Goal: Task Accomplishment & Management: Use online tool/utility

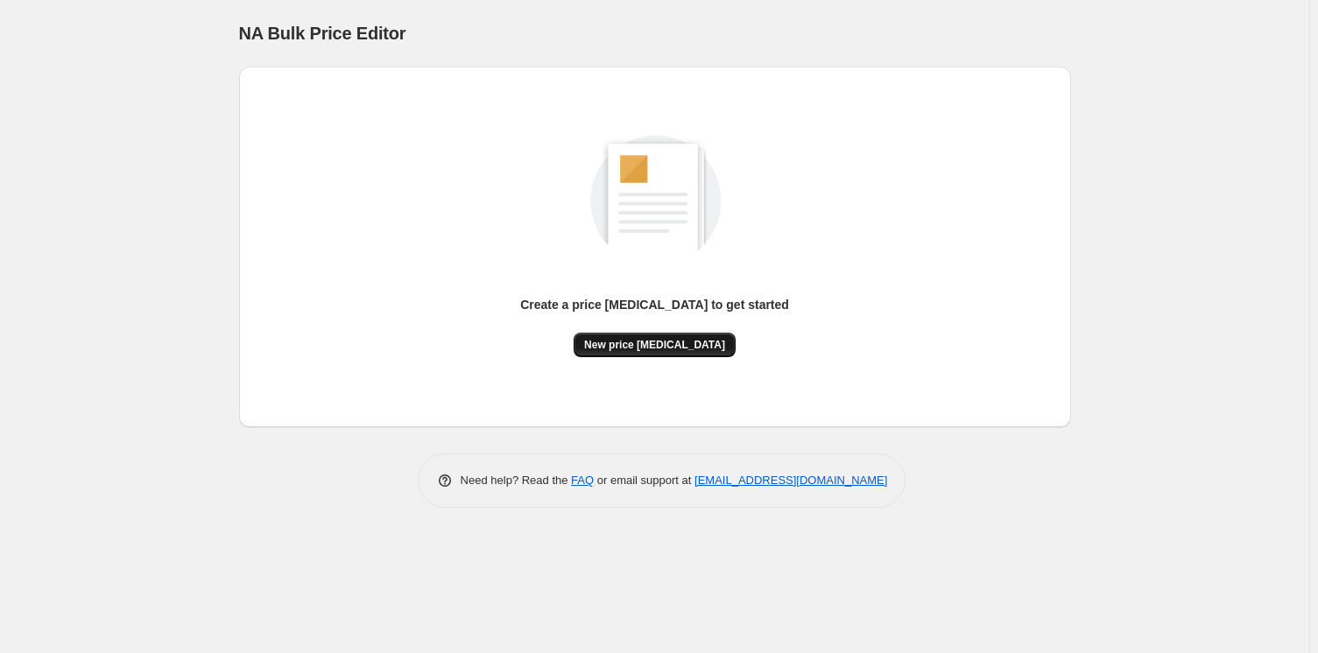
click at [683, 342] on span "New price [MEDICAL_DATA]" at bounding box center [654, 345] width 141 height 14
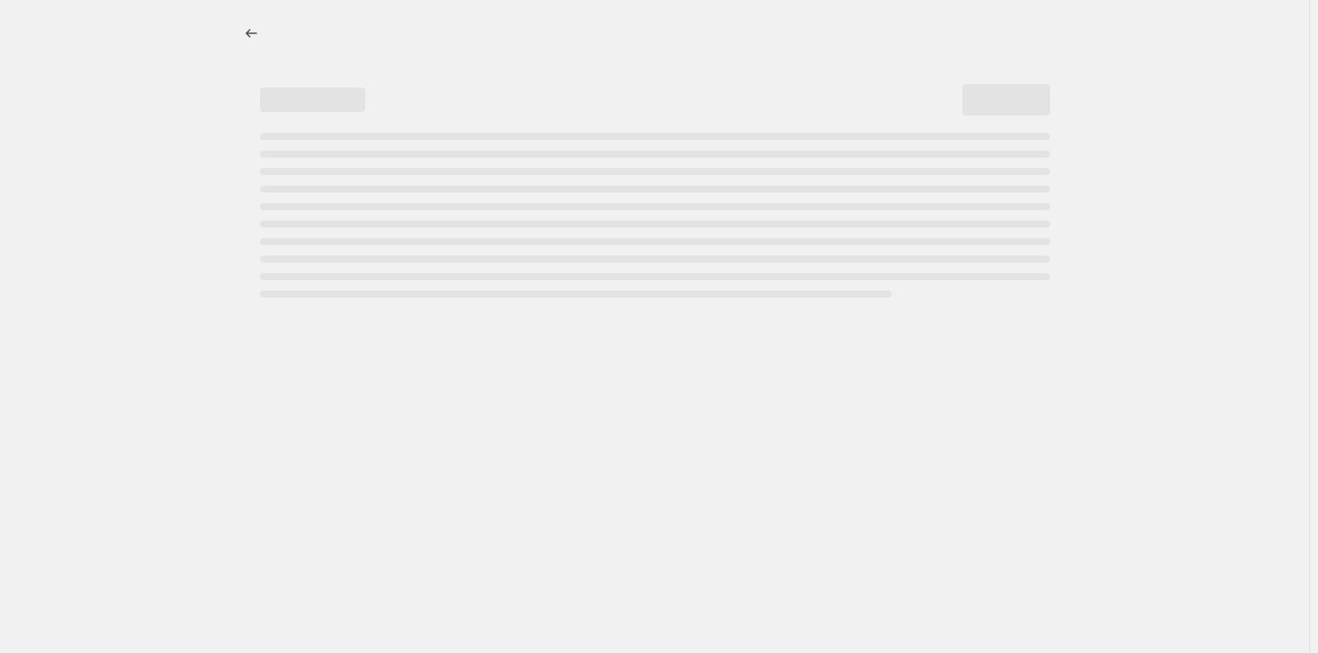
select select "percentage"
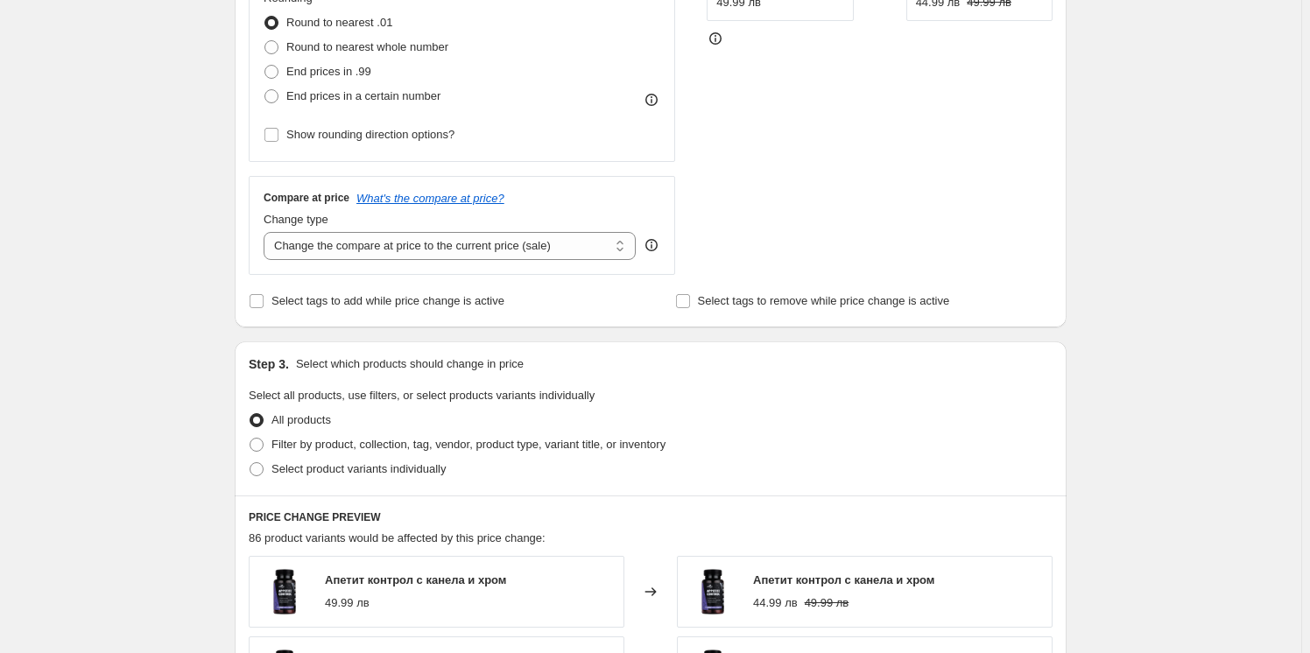
scroll to position [477, 0]
click at [399, 467] on span "Select product variants individually" at bounding box center [359, 468] width 174 height 13
click at [251, 462] on input "Select product variants individually" at bounding box center [250, 462] width 1 height 1
radio input "true"
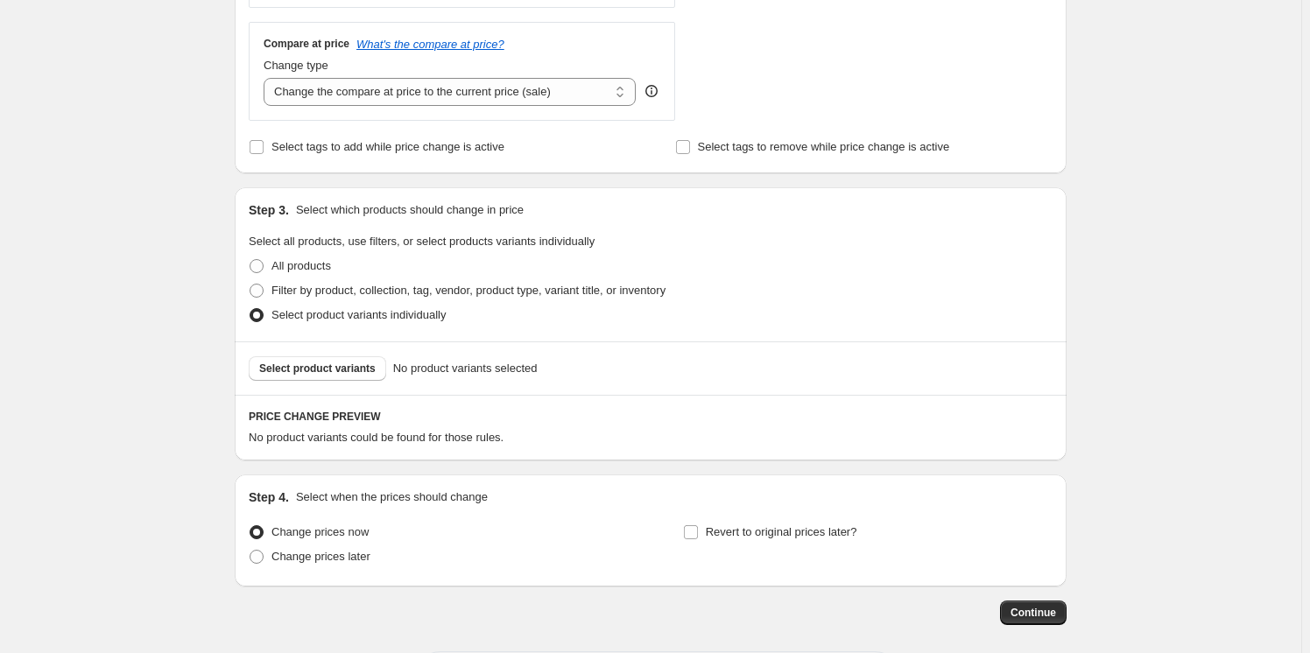
scroll to position [637, 0]
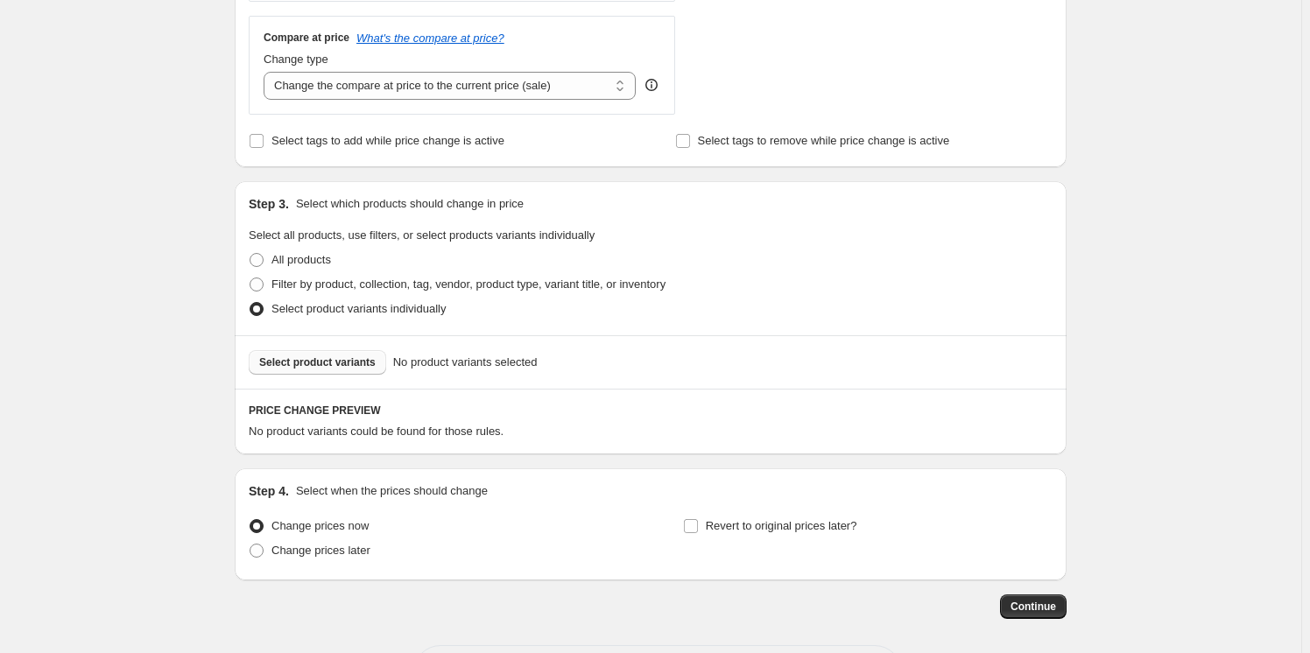
click at [322, 361] on span "Select product variants" at bounding box center [317, 363] width 116 height 14
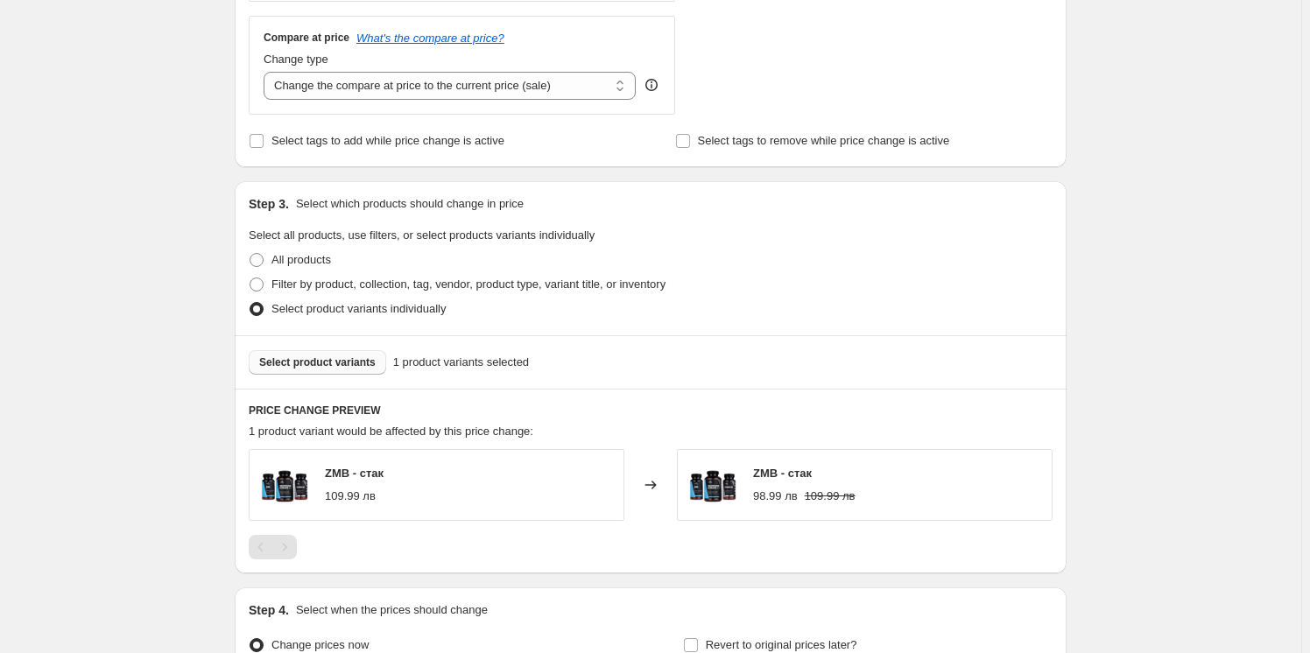
click at [333, 361] on span "Select product variants" at bounding box center [317, 363] width 116 height 14
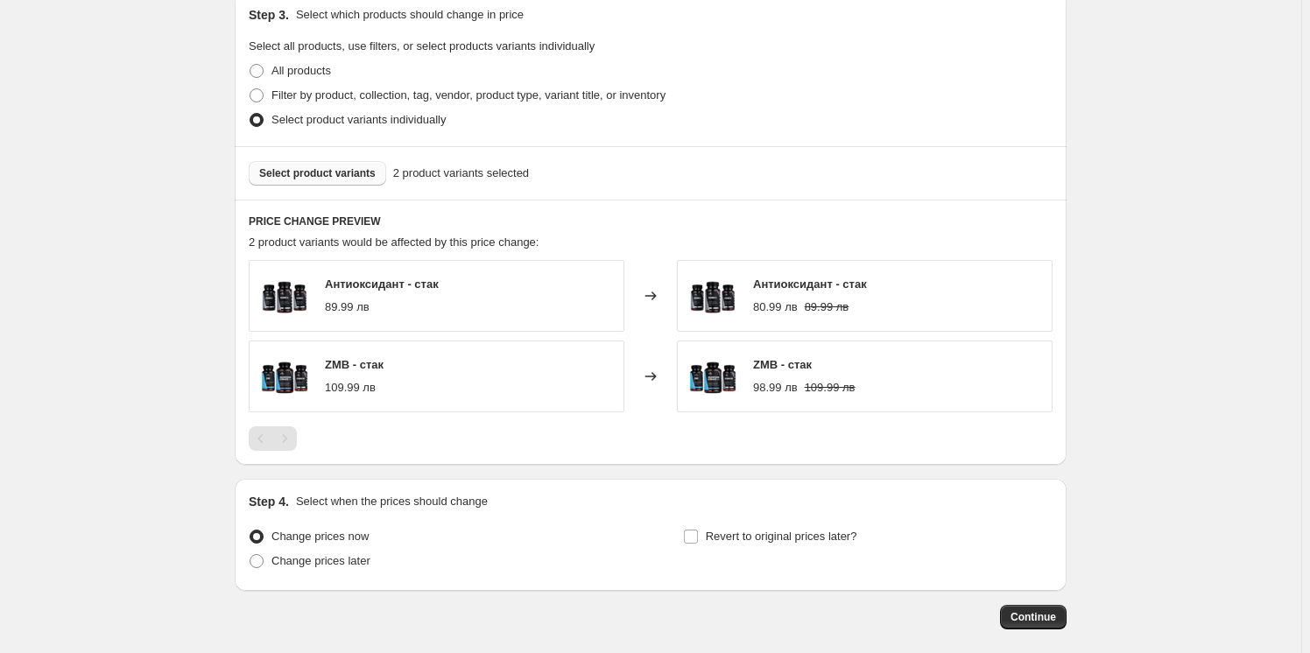
scroll to position [876, 0]
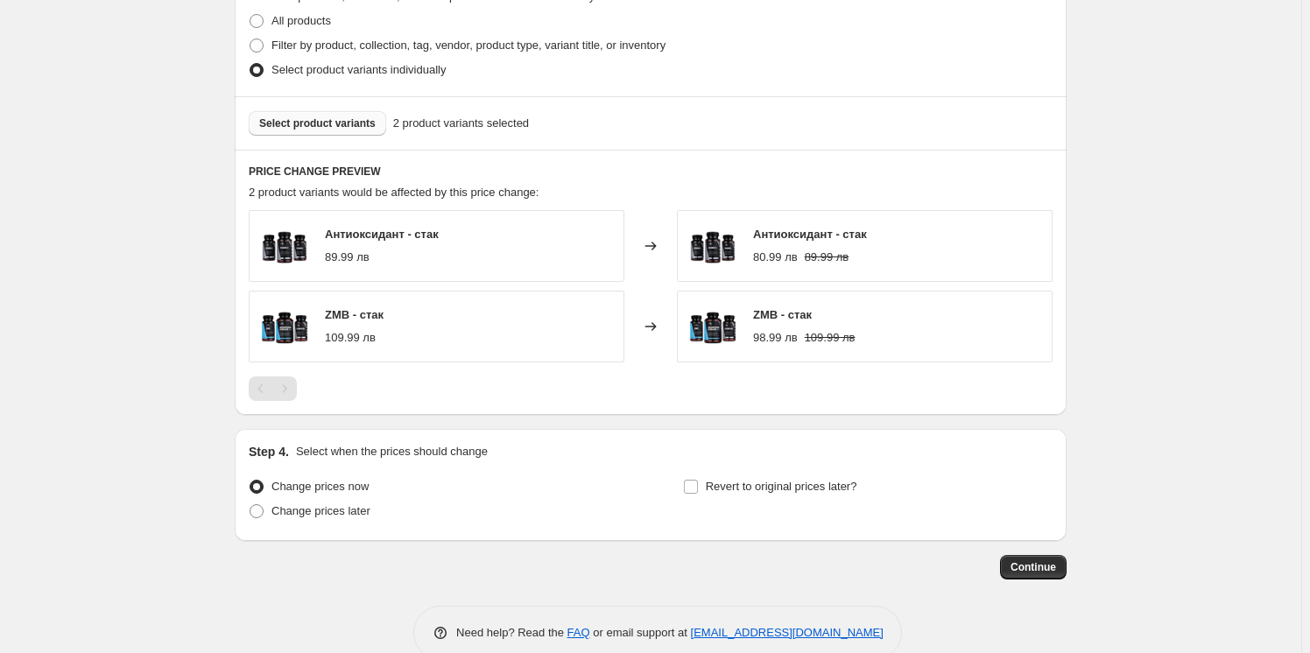
click at [336, 121] on span "Select product variants" at bounding box center [317, 123] width 116 height 14
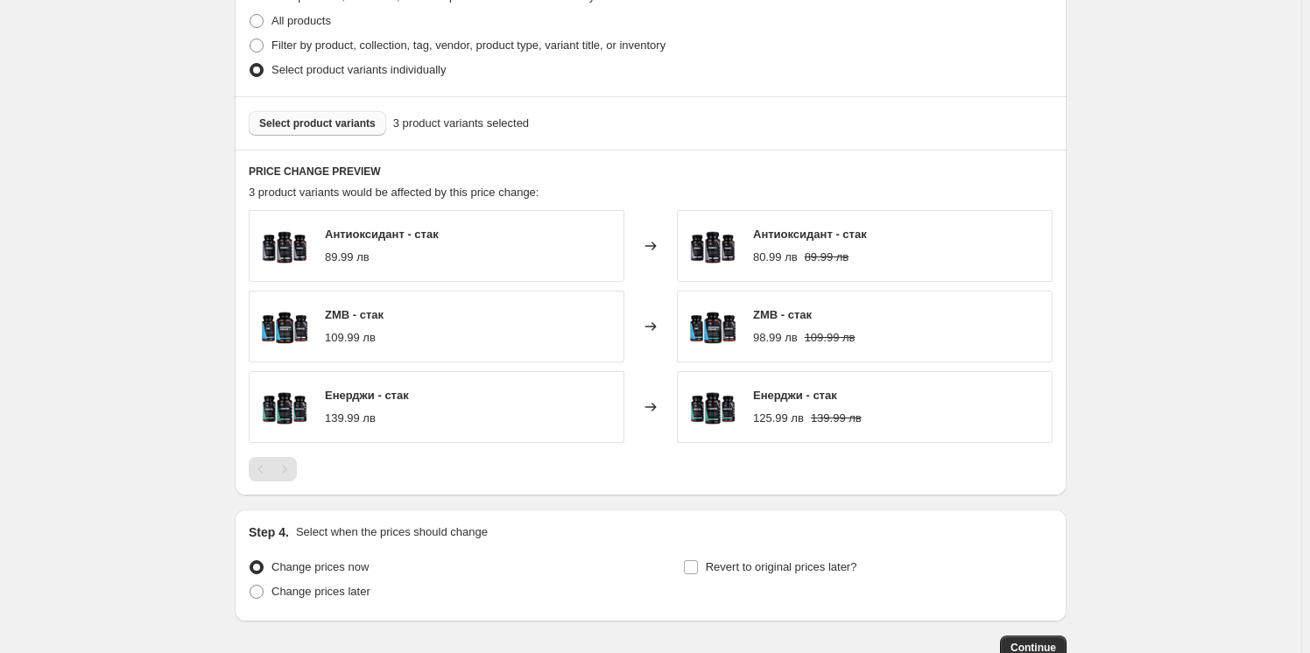
click at [338, 117] on span "Select product variants" at bounding box center [317, 123] width 116 height 14
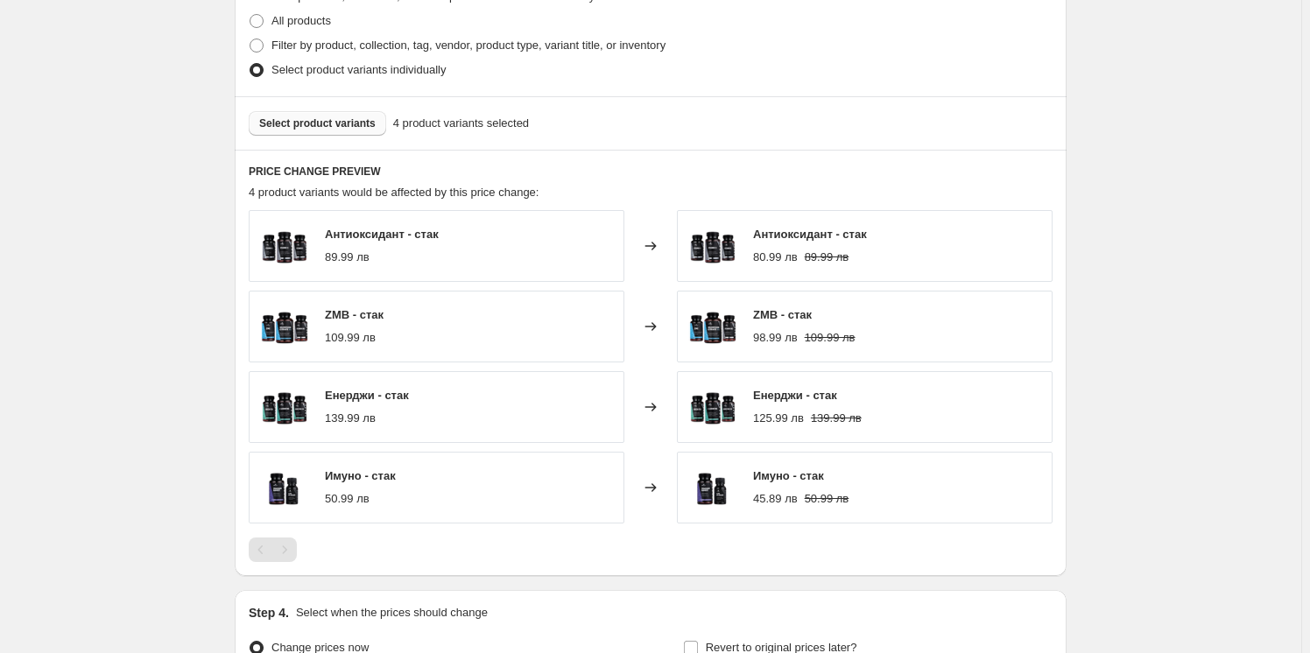
click at [329, 124] on span "Select product variants" at bounding box center [317, 123] width 116 height 14
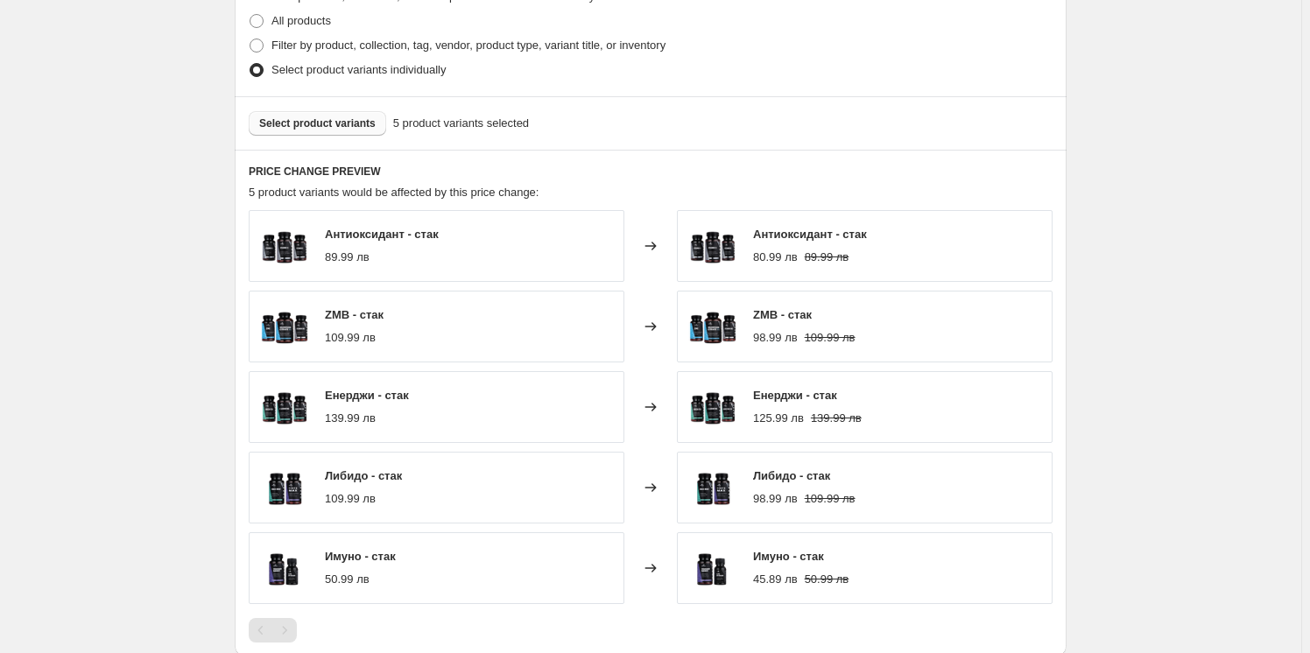
click at [289, 112] on button "Select product variants" at bounding box center [318, 123] width 138 height 25
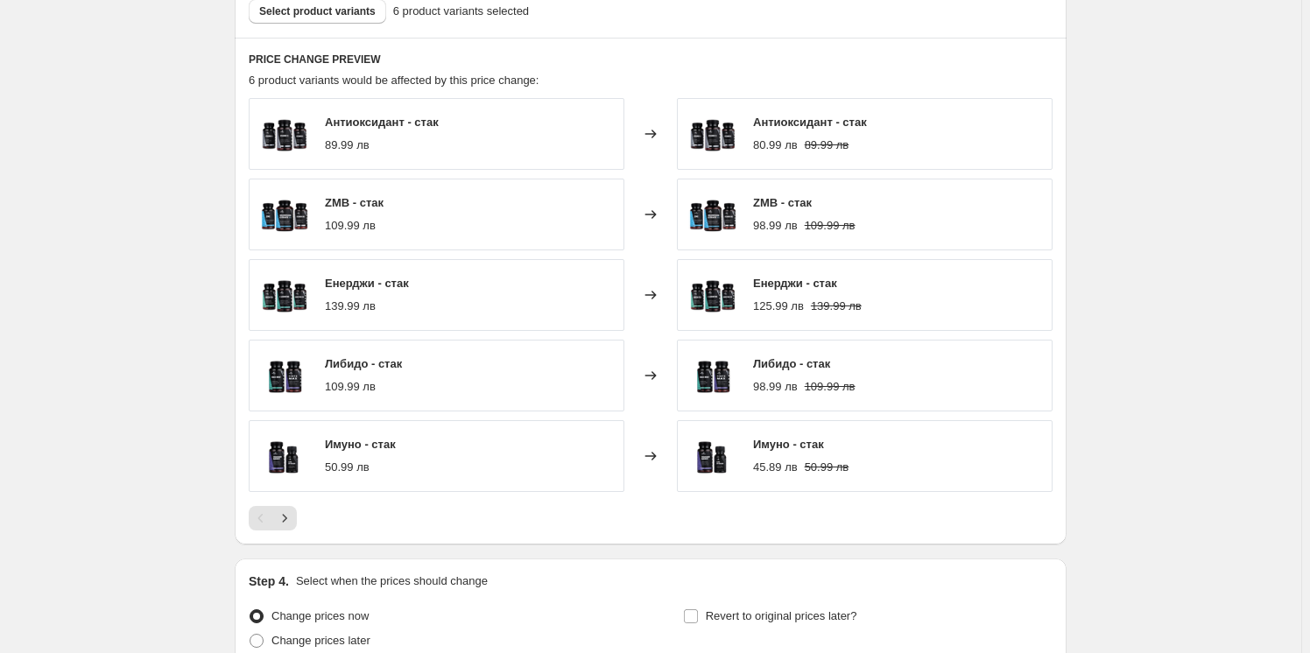
scroll to position [1034, 0]
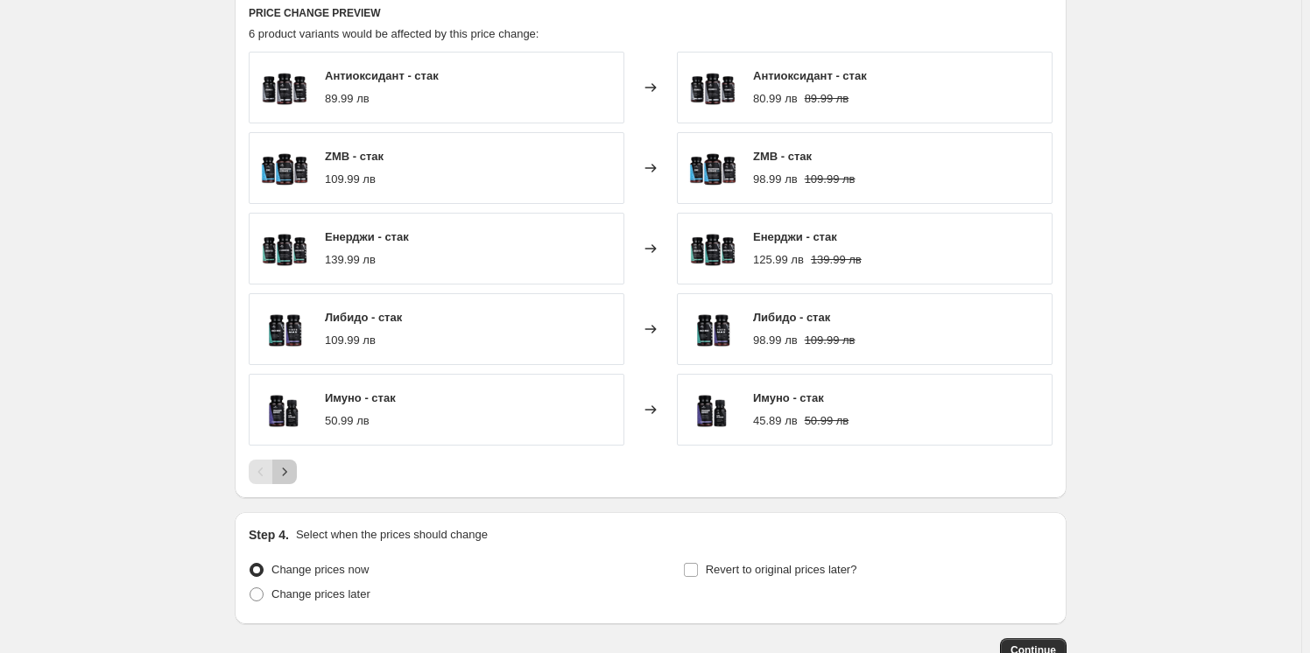
click at [293, 473] on icon "Next" at bounding box center [285, 472] width 18 height 18
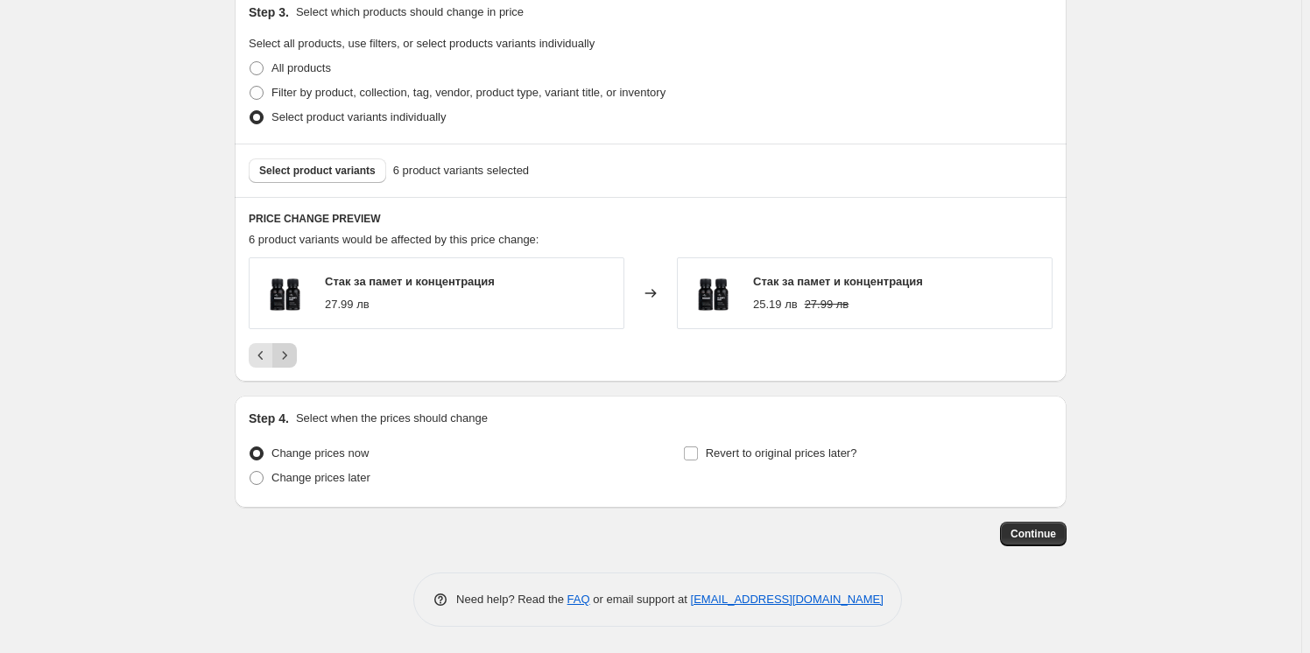
scroll to position [828, 0]
click at [263, 356] on icon "Previous" at bounding box center [260, 356] width 5 height 9
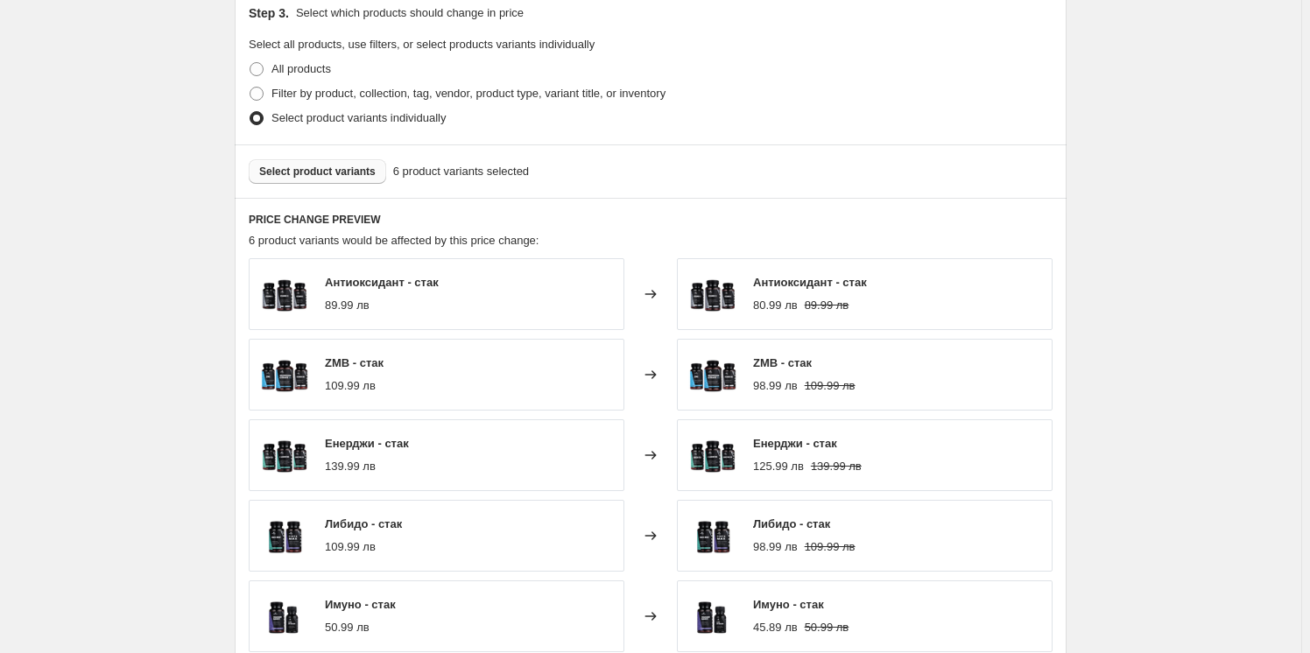
click at [293, 172] on span "Select product variants" at bounding box center [317, 172] width 116 height 14
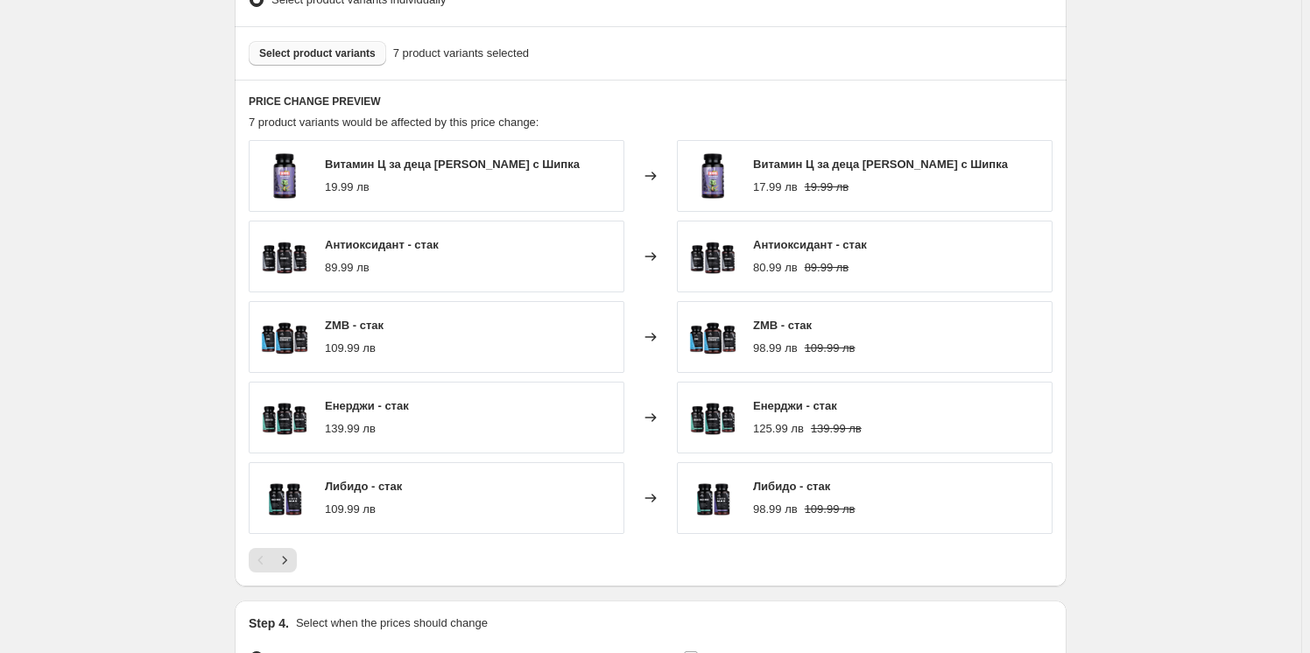
scroll to position [1149, 0]
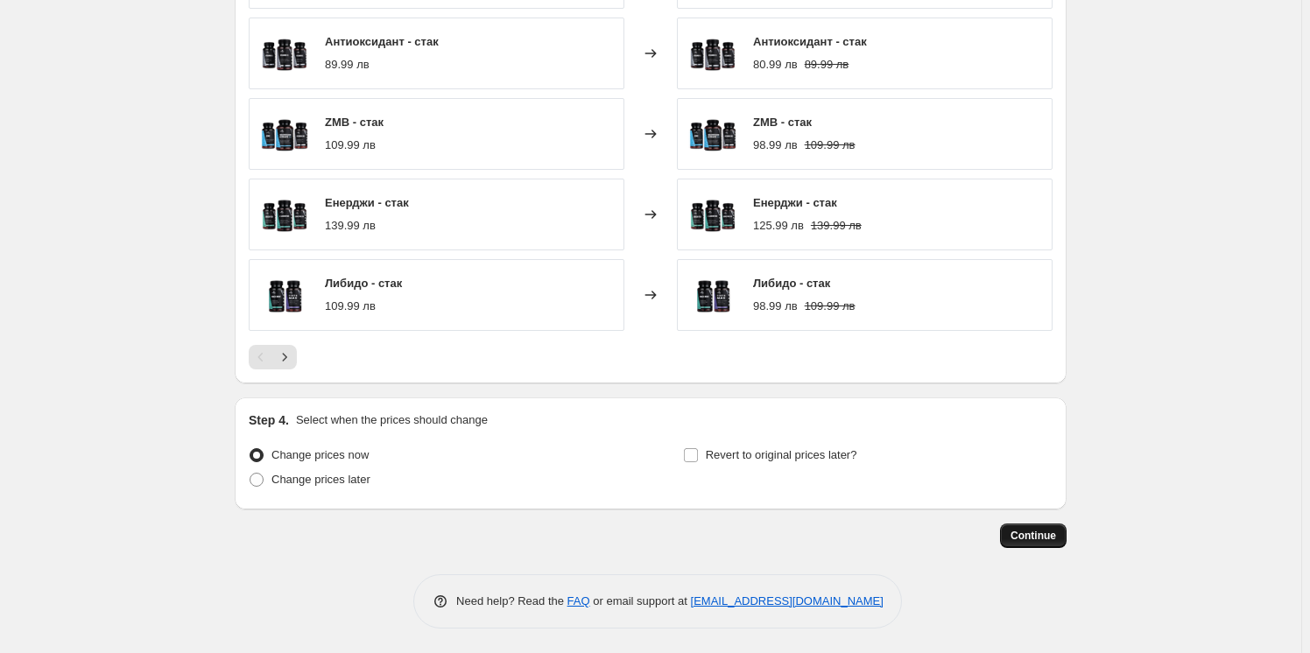
click at [1048, 530] on span "Continue" at bounding box center [1034, 536] width 46 height 14
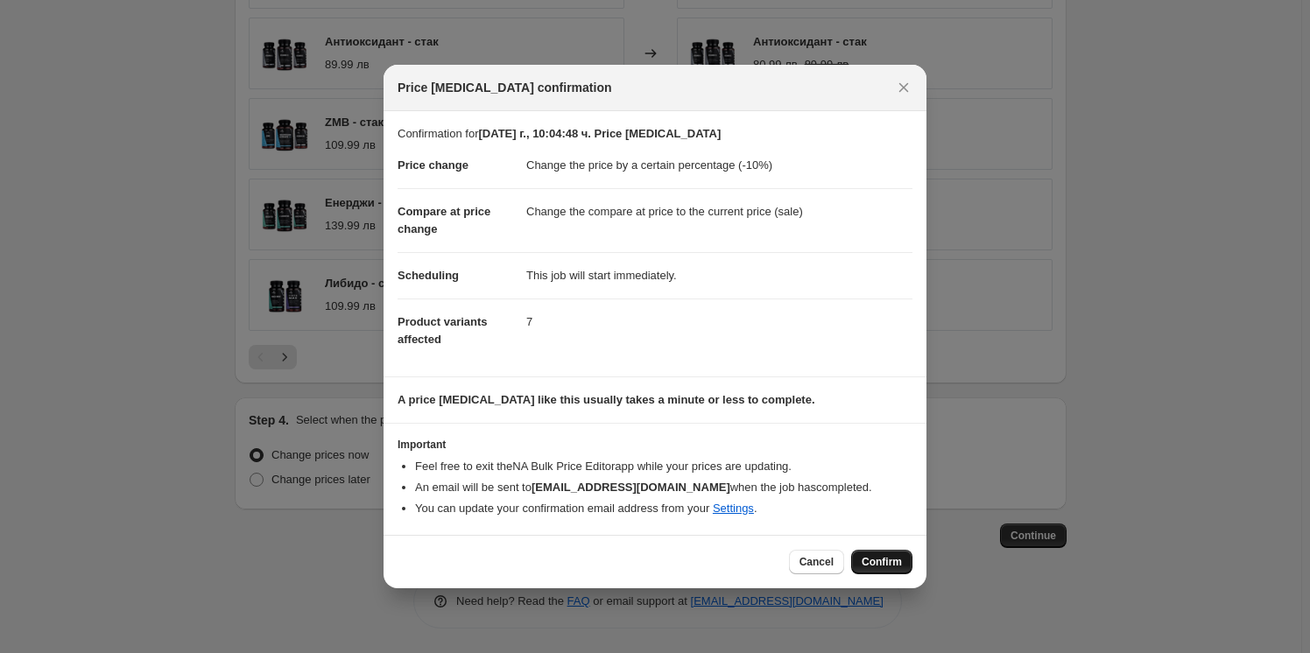
click at [902, 566] on button "Confirm" at bounding box center [881, 562] width 61 height 25
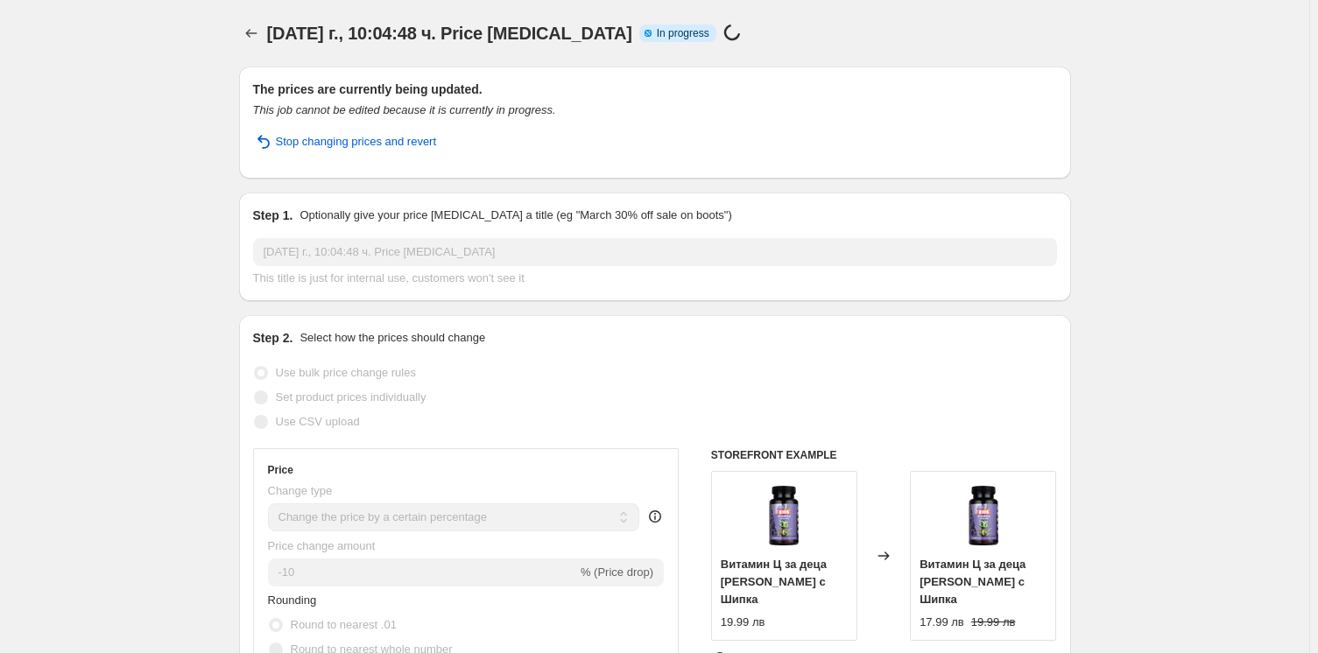
select select "percentage"
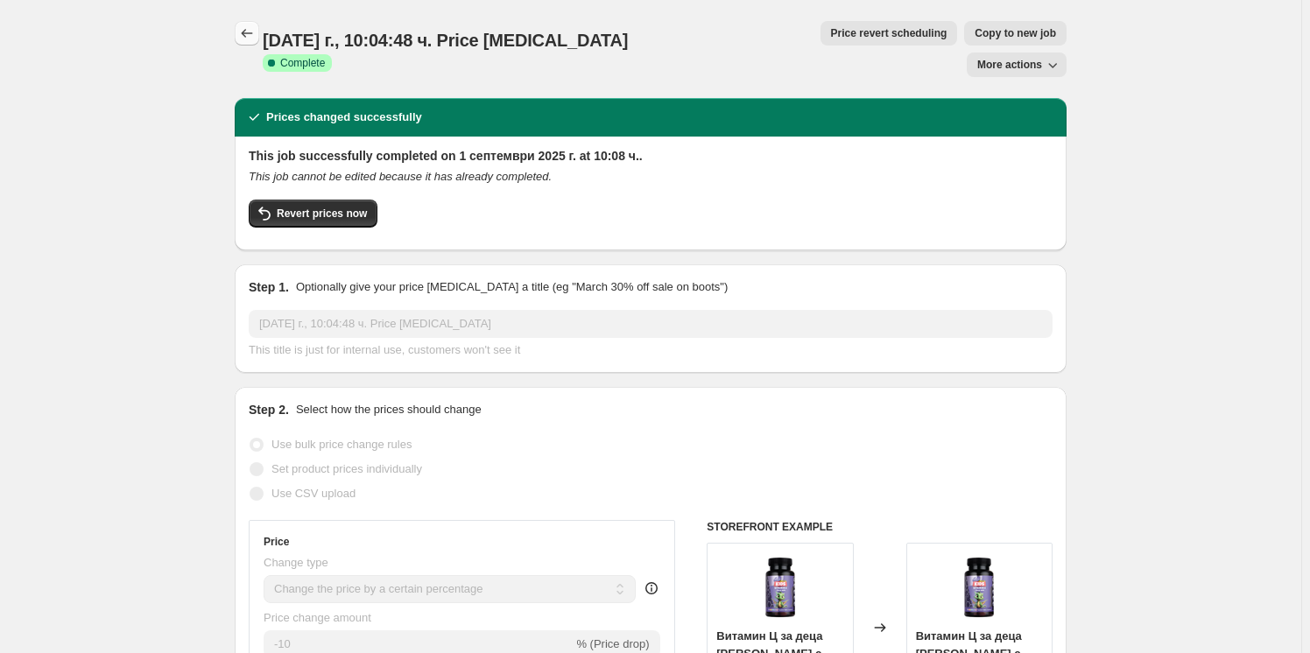
click at [248, 37] on icon "Price change jobs" at bounding box center [247, 34] width 18 height 18
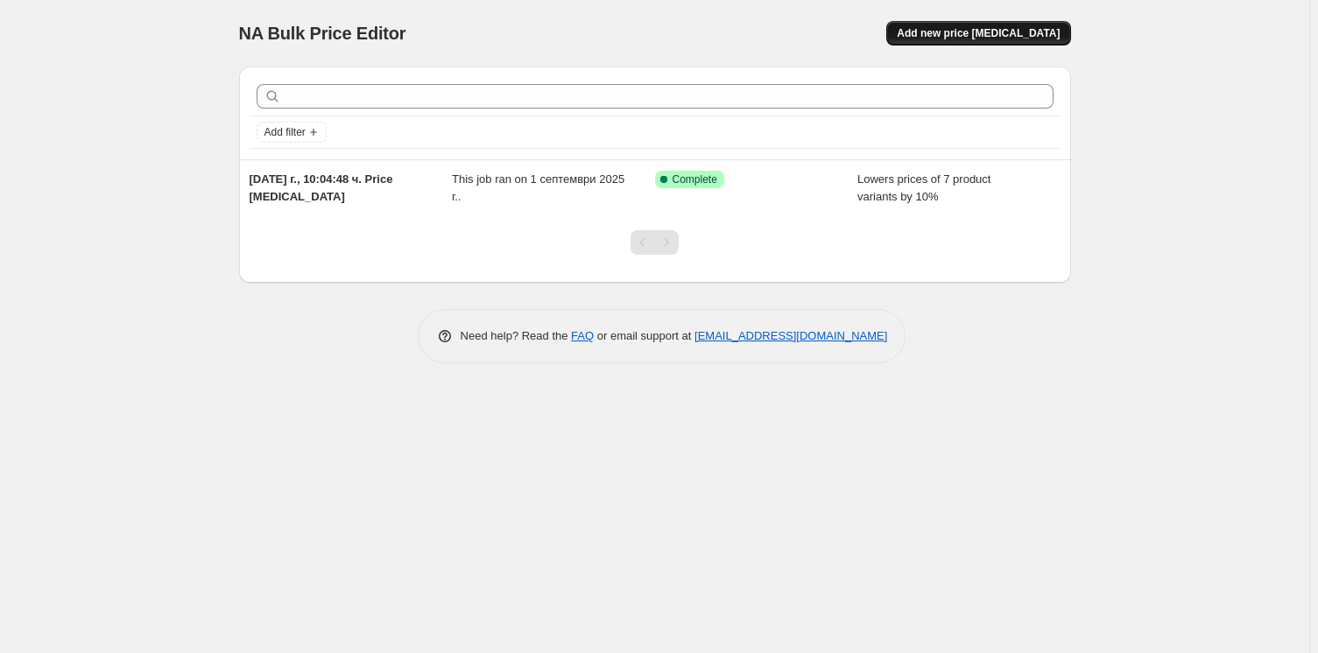
click at [989, 27] on span "Add new price [MEDICAL_DATA]" at bounding box center [978, 33] width 163 height 14
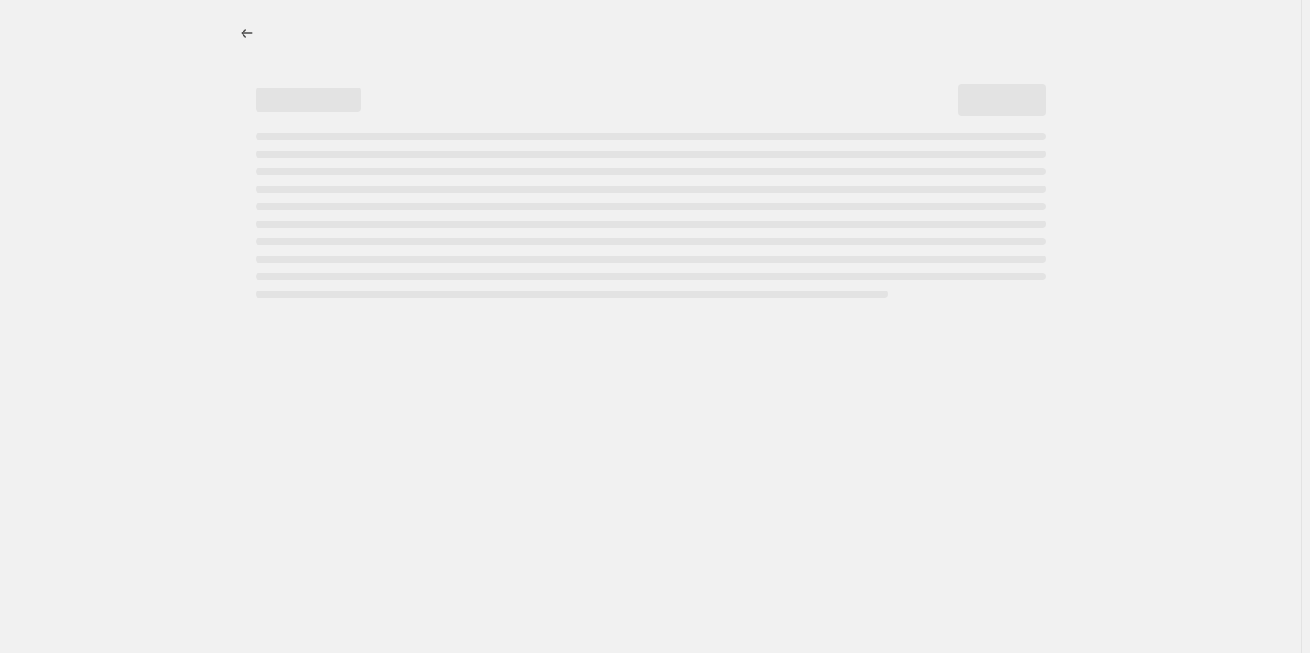
select select "percentage"
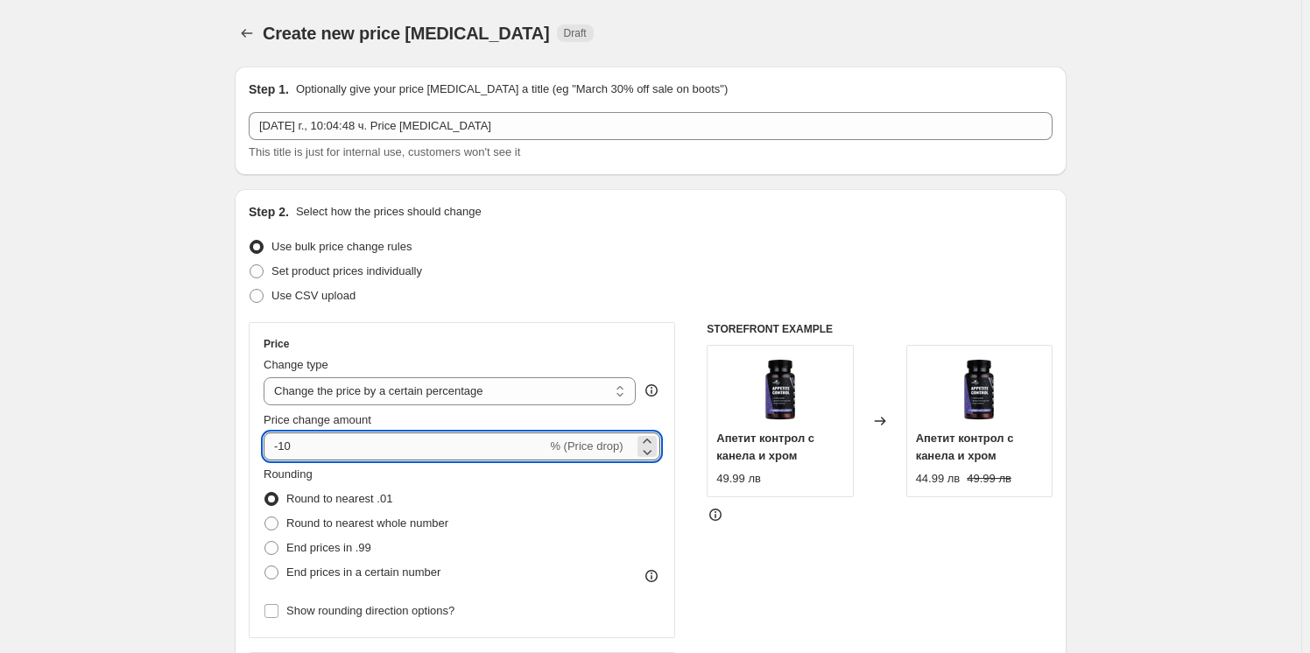
click at [340, 450] on input "-10" at bounding box center [405, 447] width 283 height 28
type input "-15"
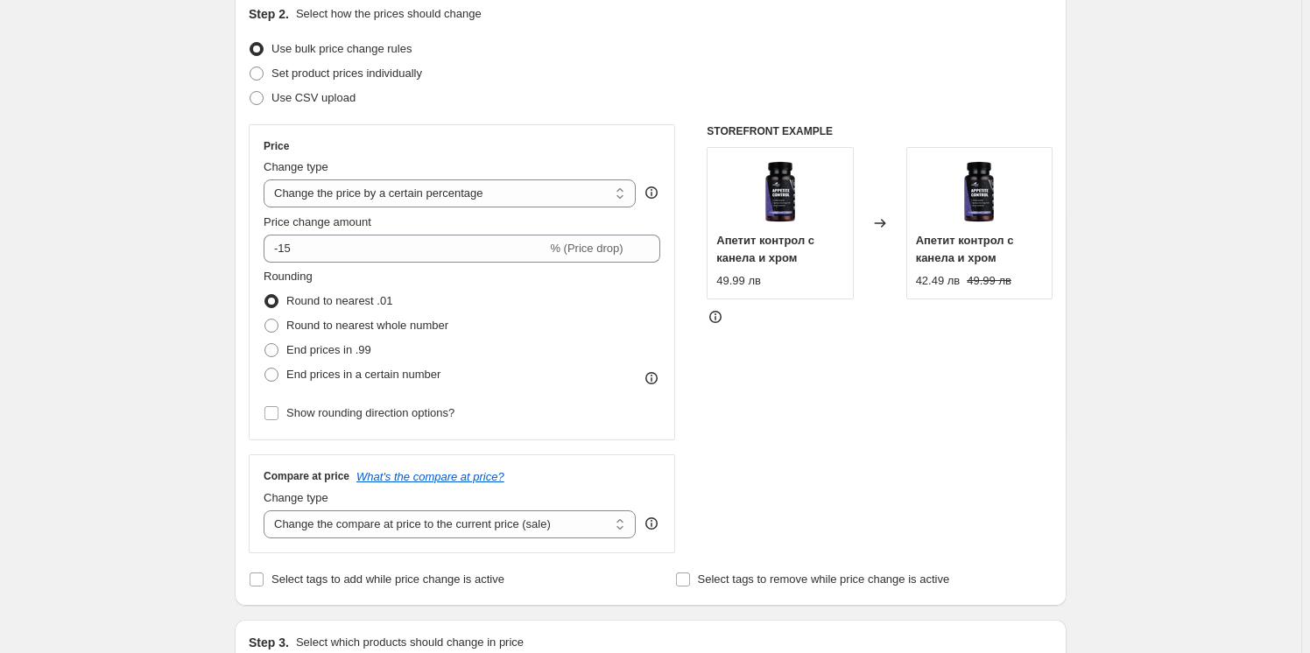
scroll to position [398, 0]
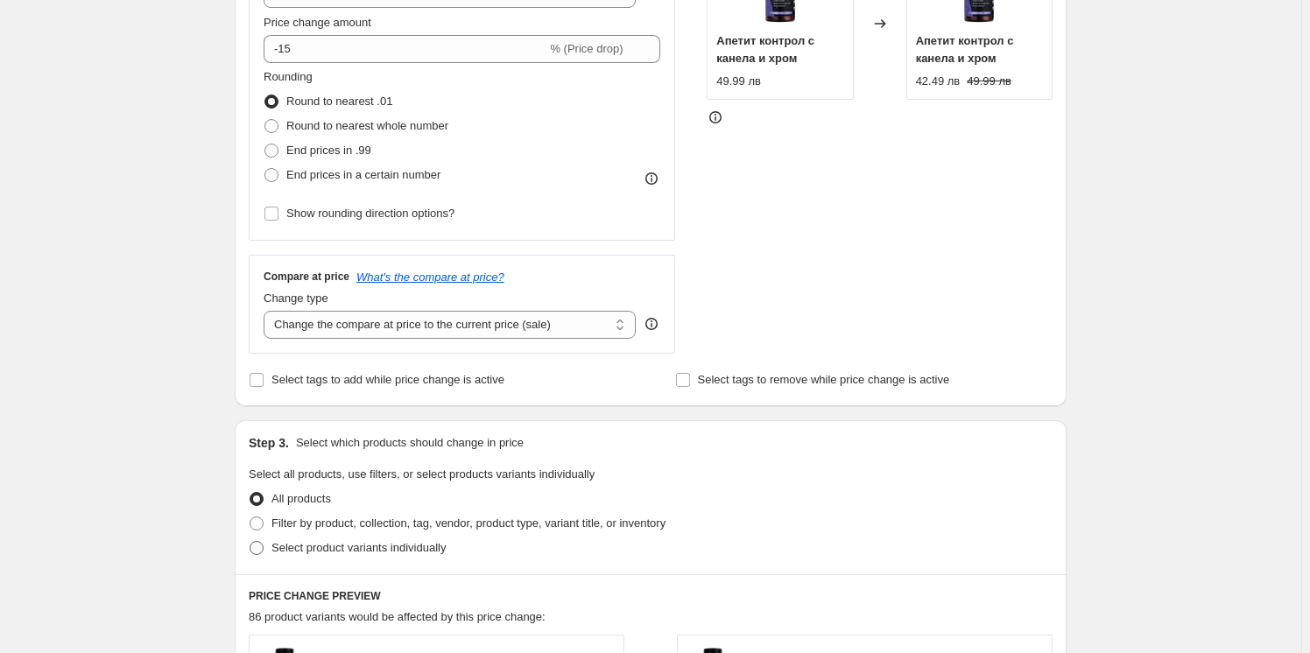
click at [317, 554] on span "Select product variants individually" at bounding box center [359, 547] width 174 height 13
click at [251, 542] on input "Select product variants individually" at bounding box center [250, 541] width 1 height 1
radio input "true"
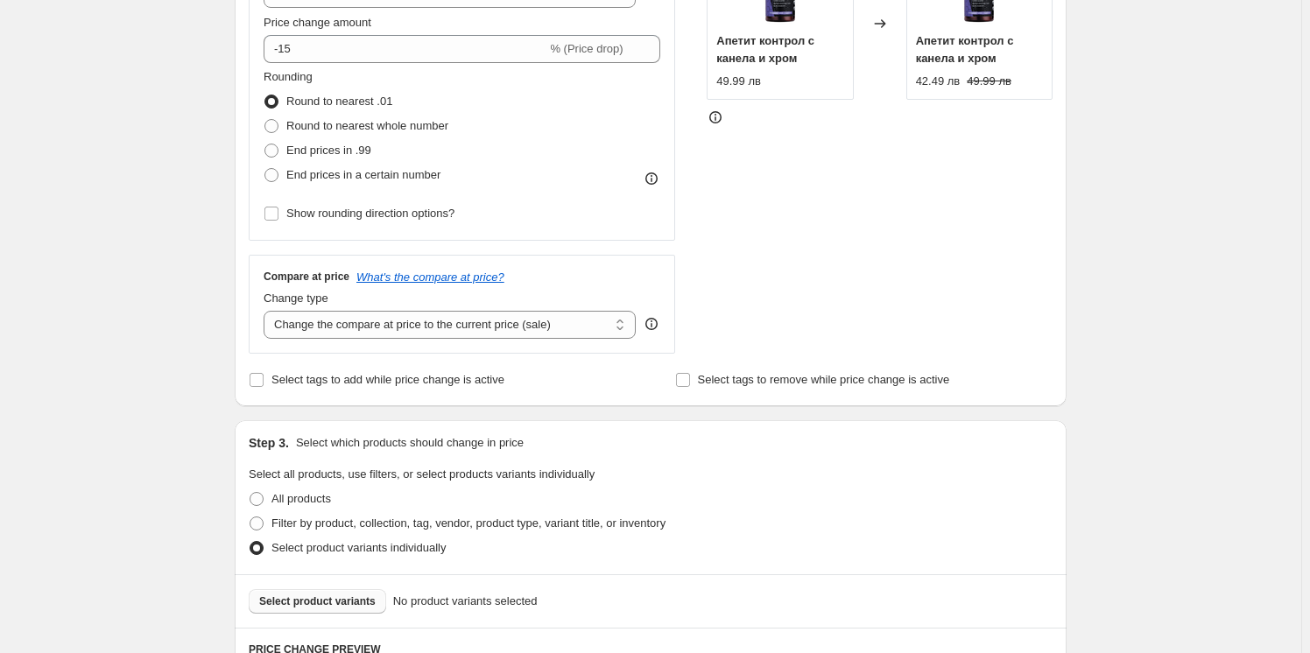
click at [349, 599] on span "Select product variants" at bounding box center [317, 602] width 116 height 14
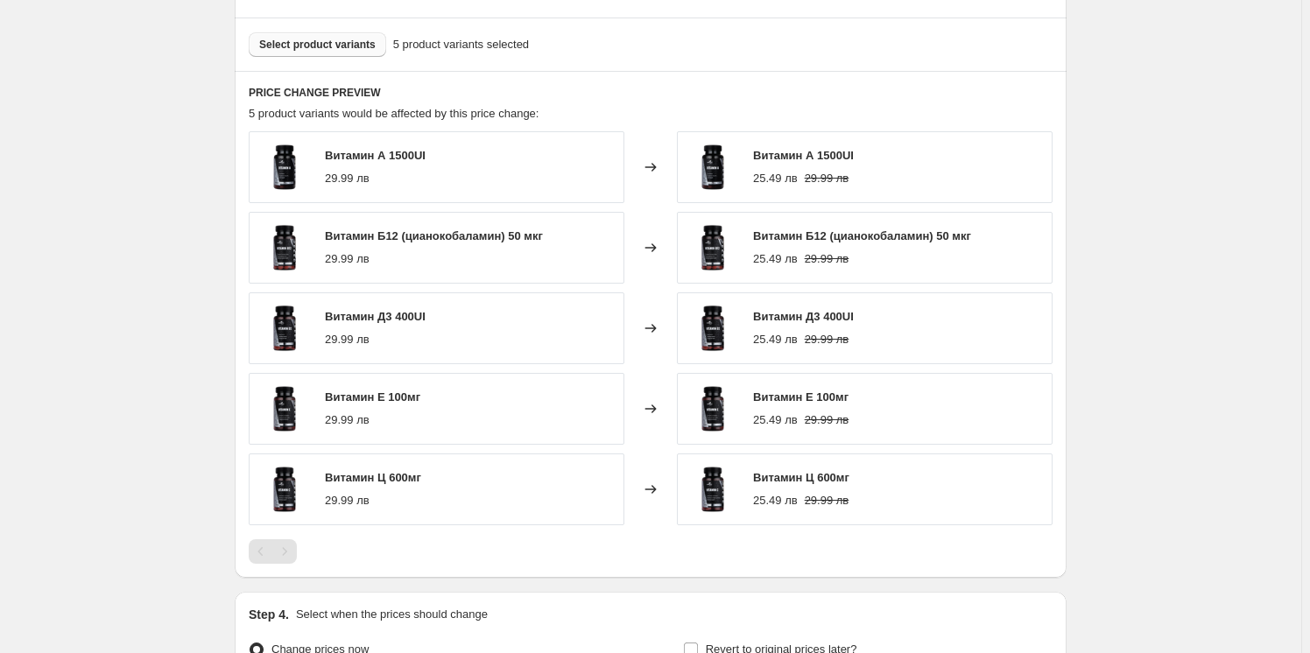
scroll to position [1149, 0]
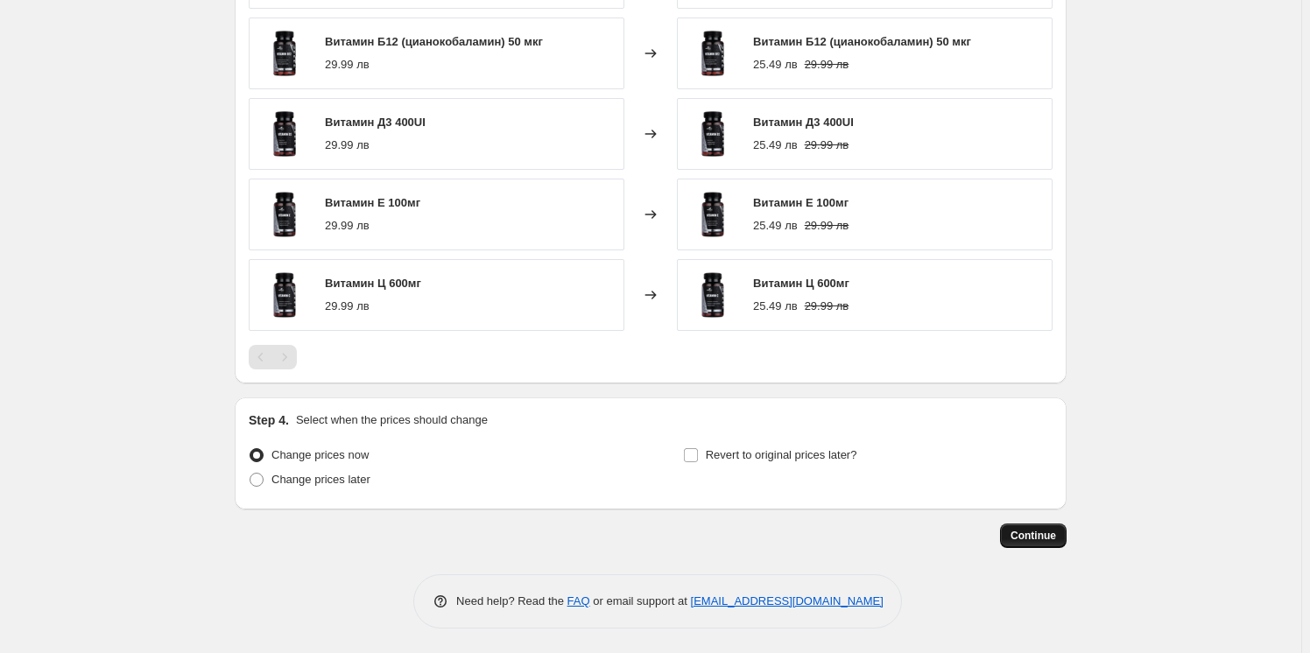
click at [1052, 544] on button "Continue" at bounding box center [1033, 536] width 67 height 25
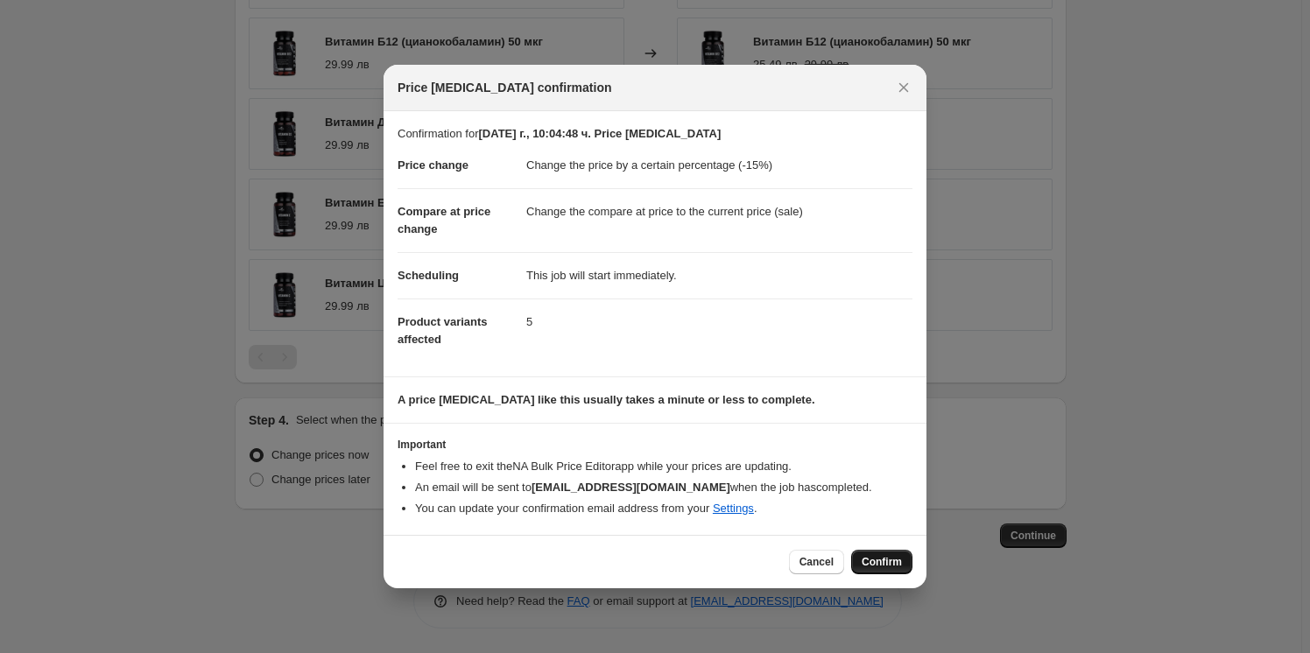
click at [894, 565] on span "Confirm" at bounding box center [882, 562] width 40 height 14
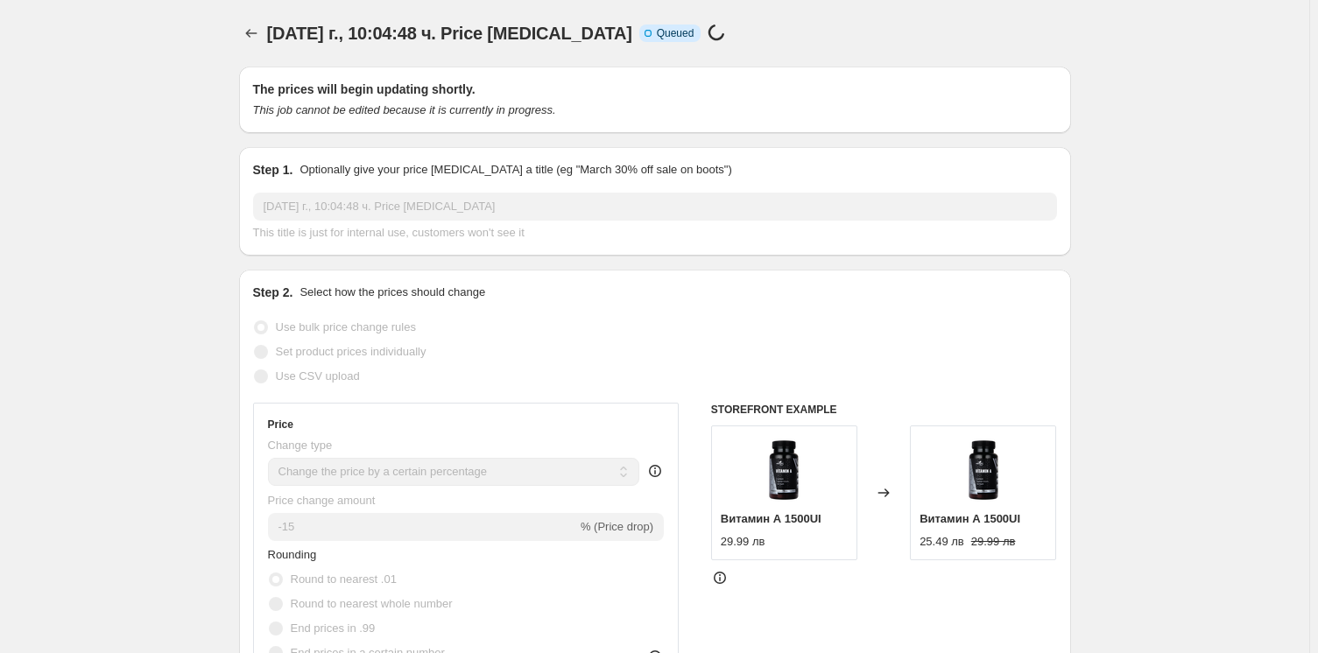
select select "percentage"
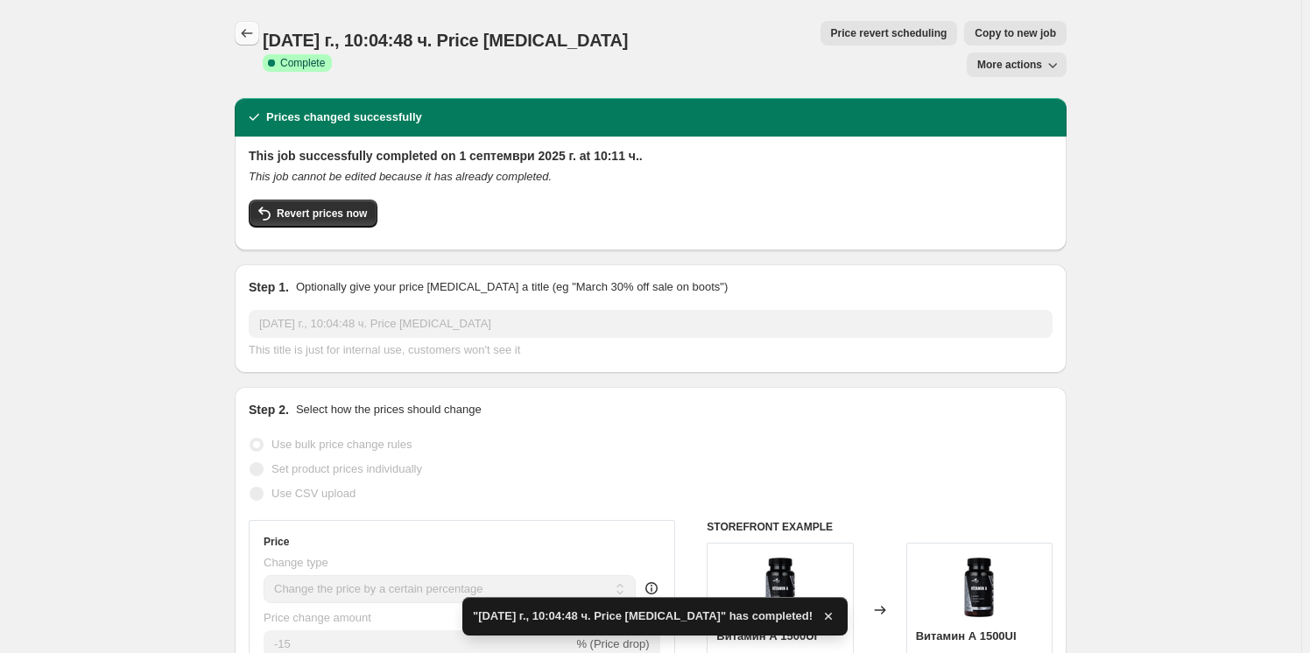
click at [240, 31] on button "Price change jobs" at bounding box center [247, 33] width 25 height 25
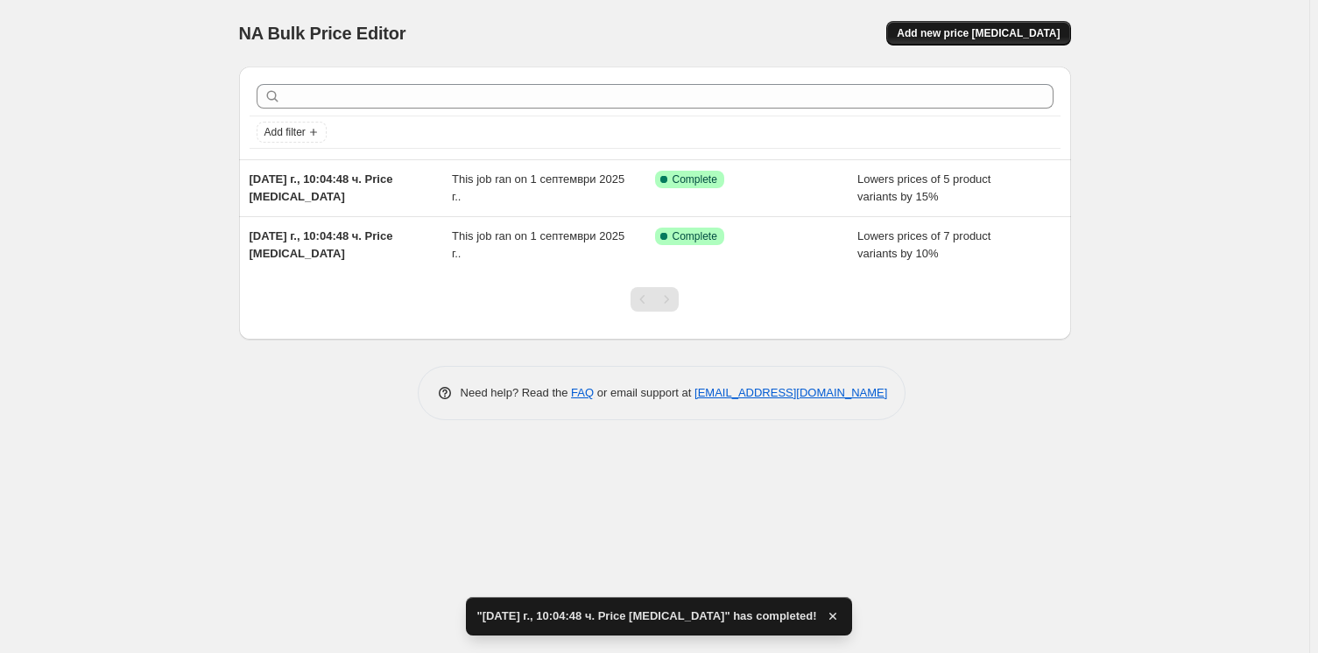
click at [981, 42] on button "Add new price [MEDICAL_DATA]" at bounding box center [978, 33] width 184 height 25
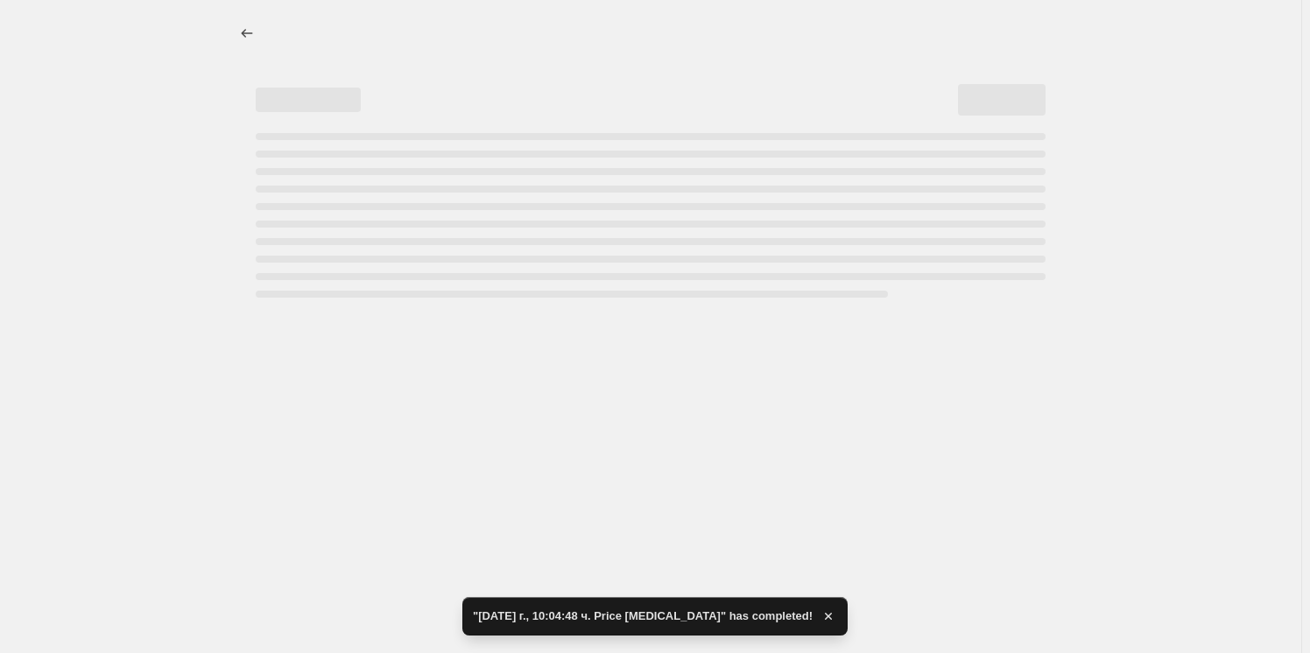
select select "percentage"
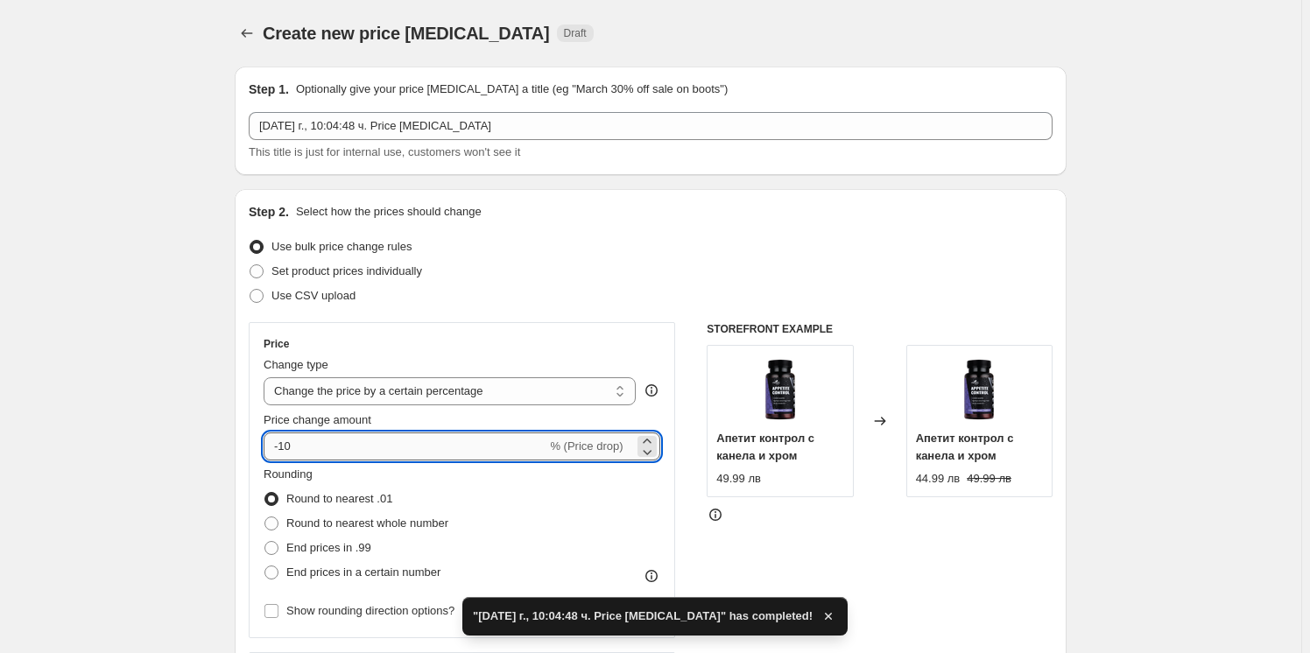
click at [358, 441] on input "-10" at bounding box center [405, 447] width 283 height 28
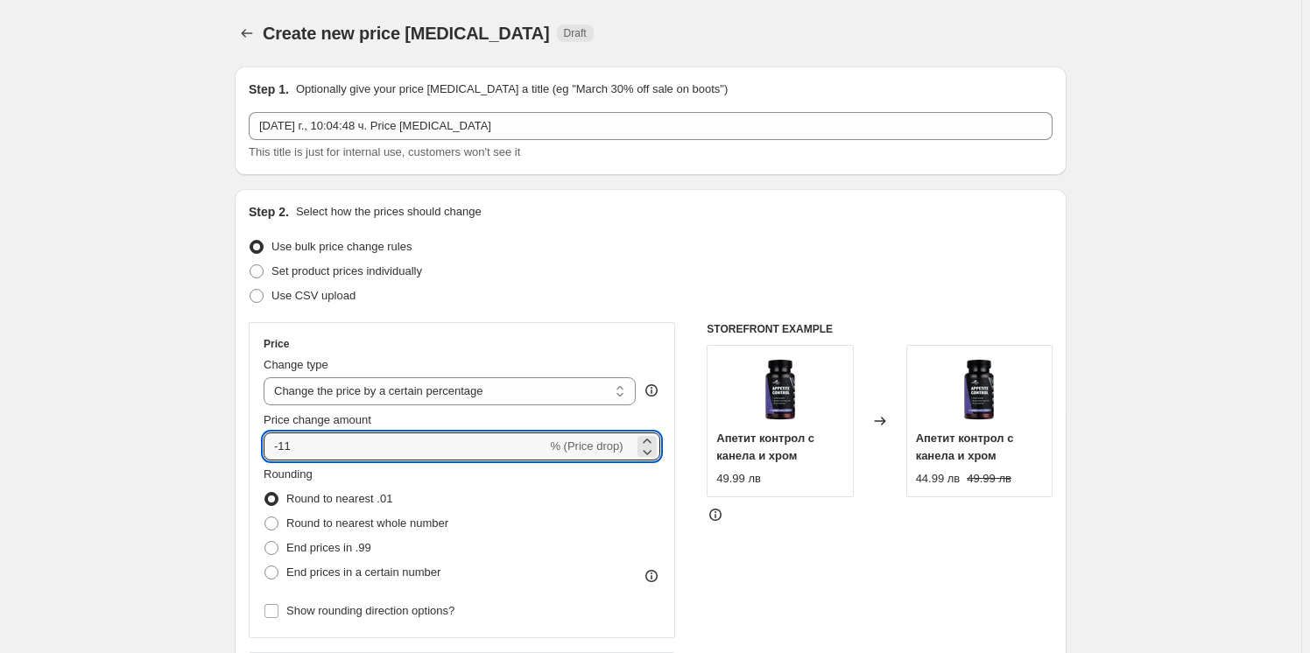
type input "-11"
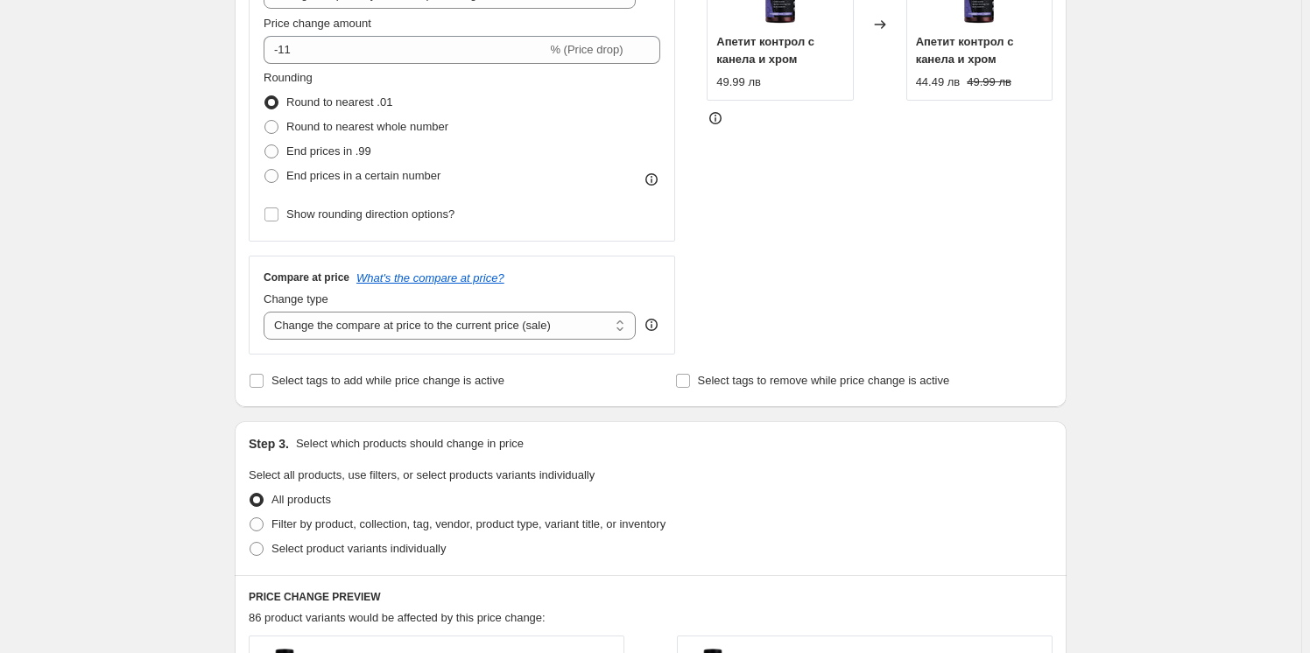
scroll to position [637, 0]
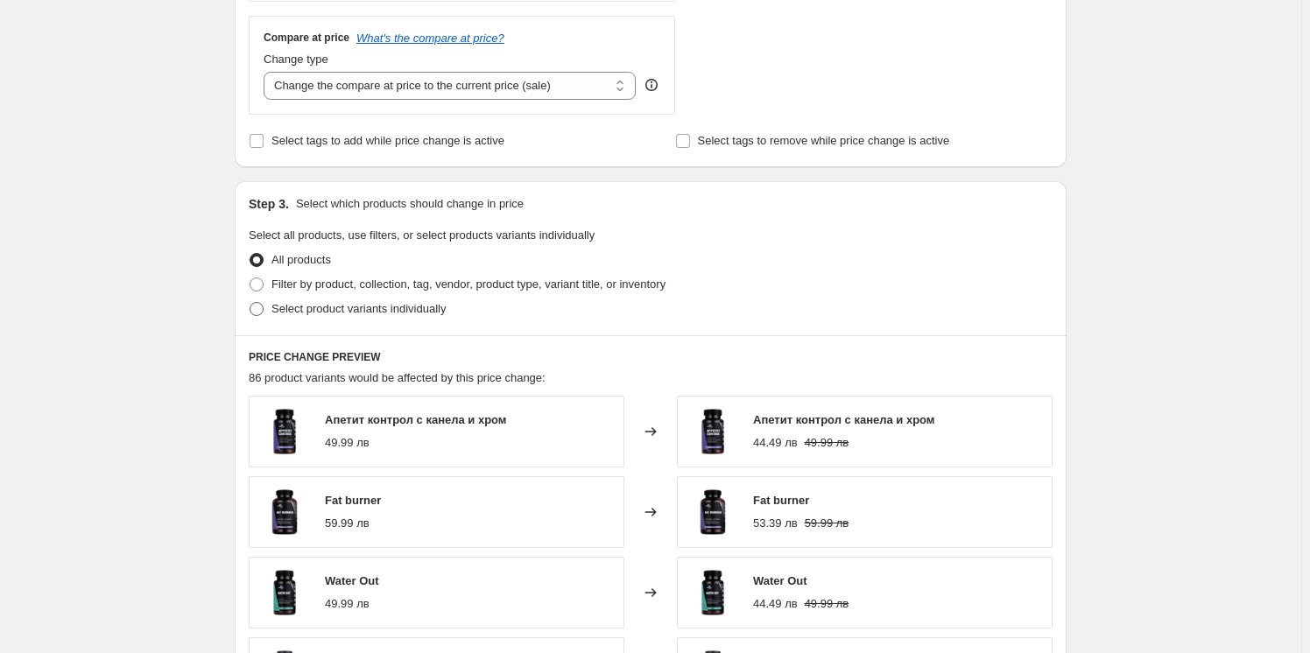
click at [362, 303] on span "Select product variants individually" at bounding box center [359, 308] width 174 height 13
click at [251, 303] on input "Select product variants individually" at bounding box center [250, 302] width 1 height 1
radio input "true"
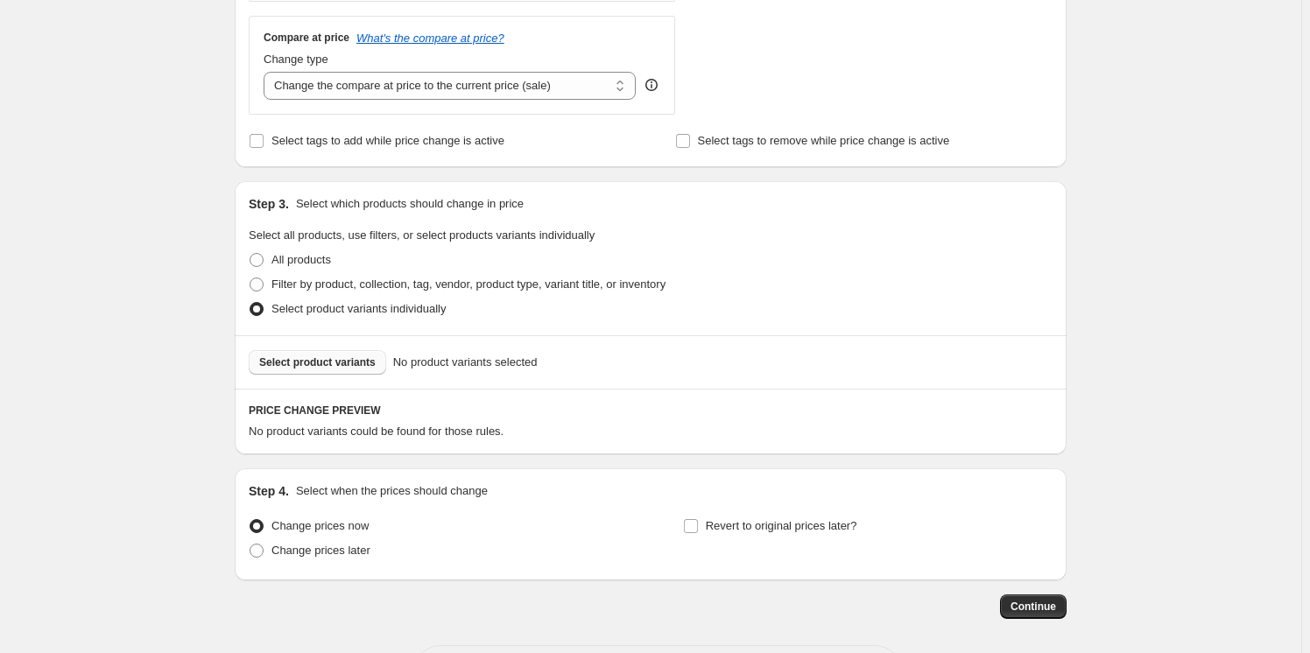
click at [346, 354] on button "Select product variants" at bounding box center [318, 362] width 138 height 25
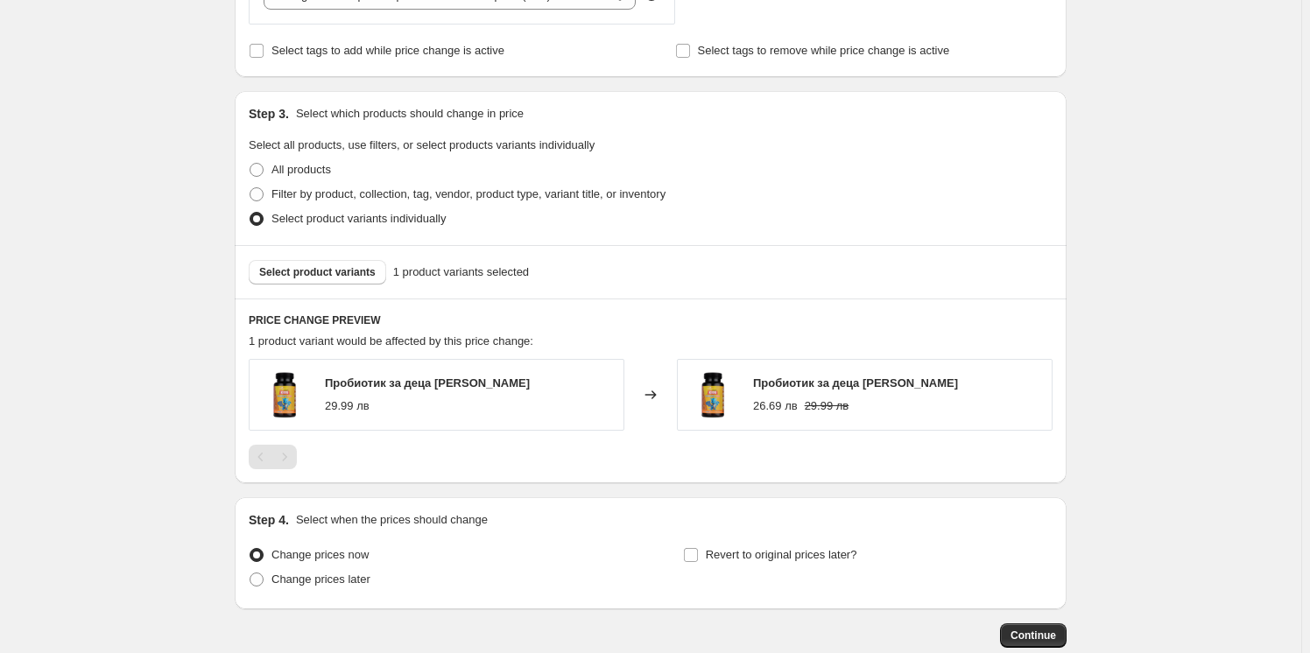
scroll to position [828, 0]
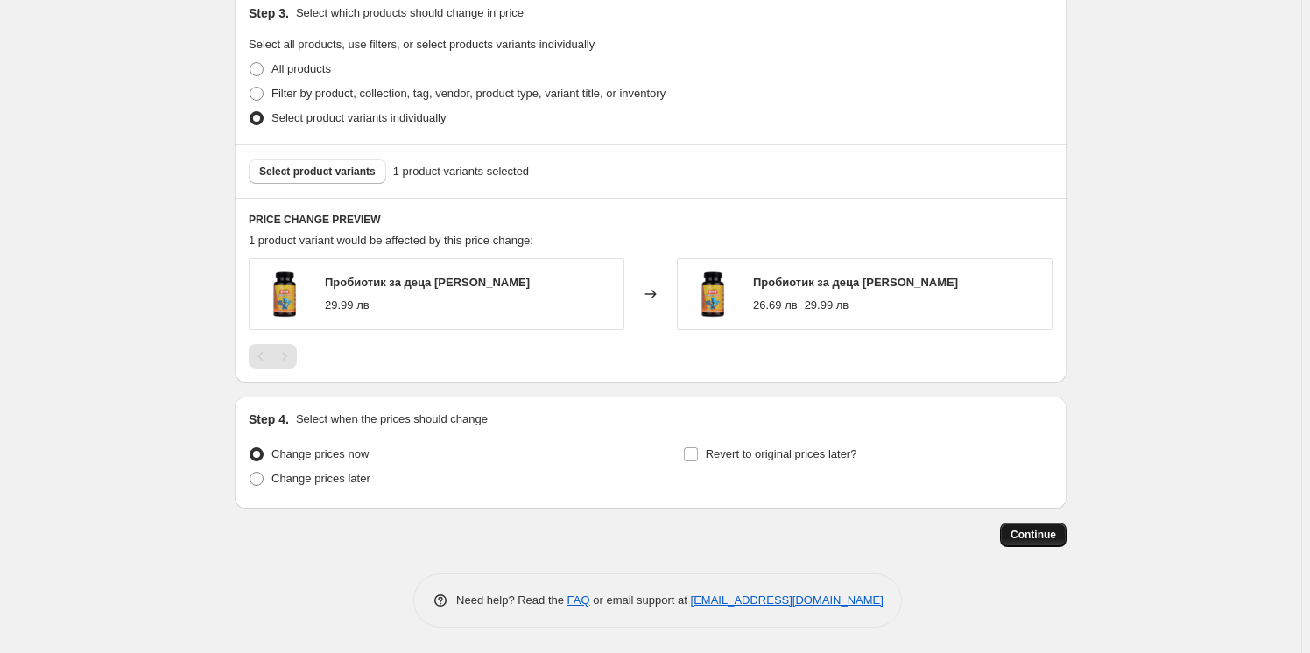
click at [1042, 538] on span "Continue" at bounding box center [1034, 535] width 46 height 14
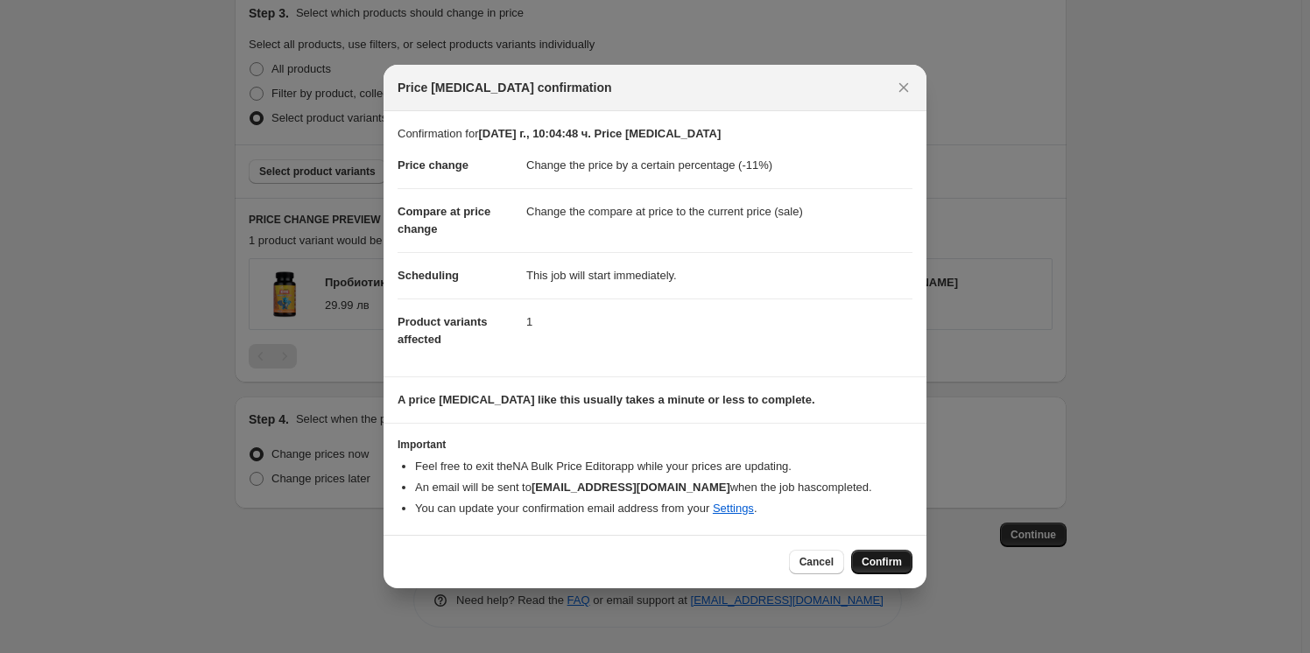
click at [897, 558] on span "Confirm" at bounding box center [882, 562] width 40 height 14
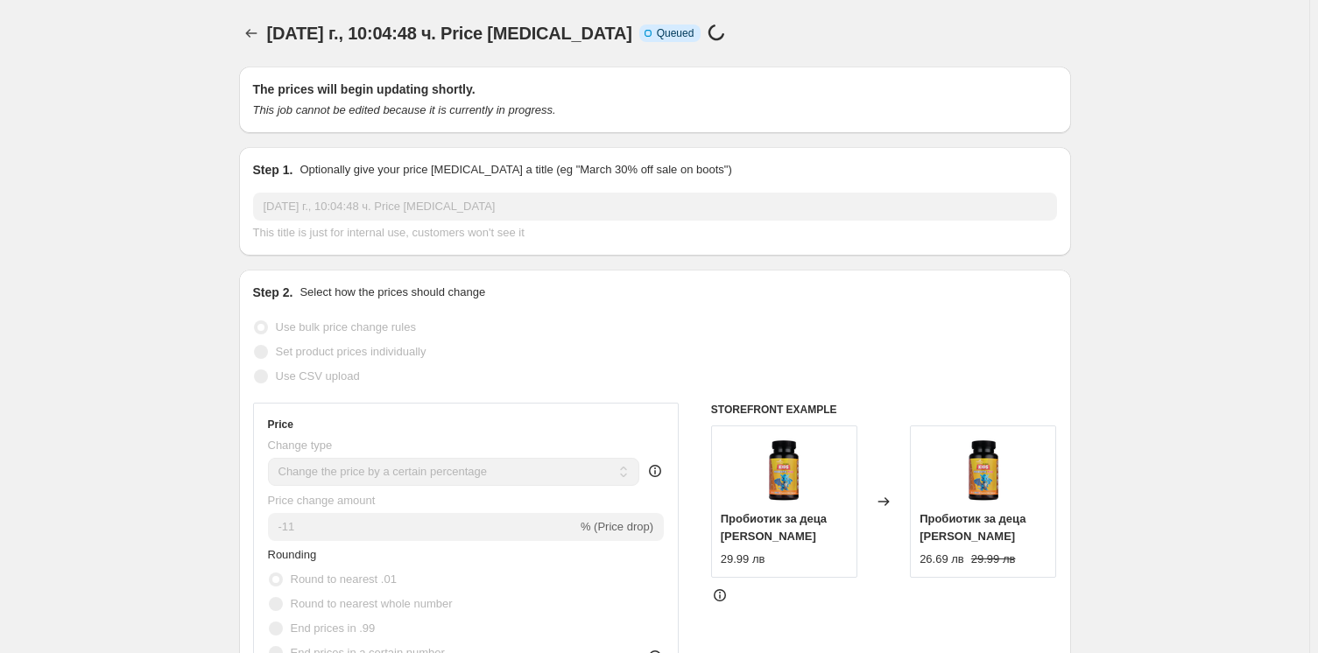
select select "percentage"
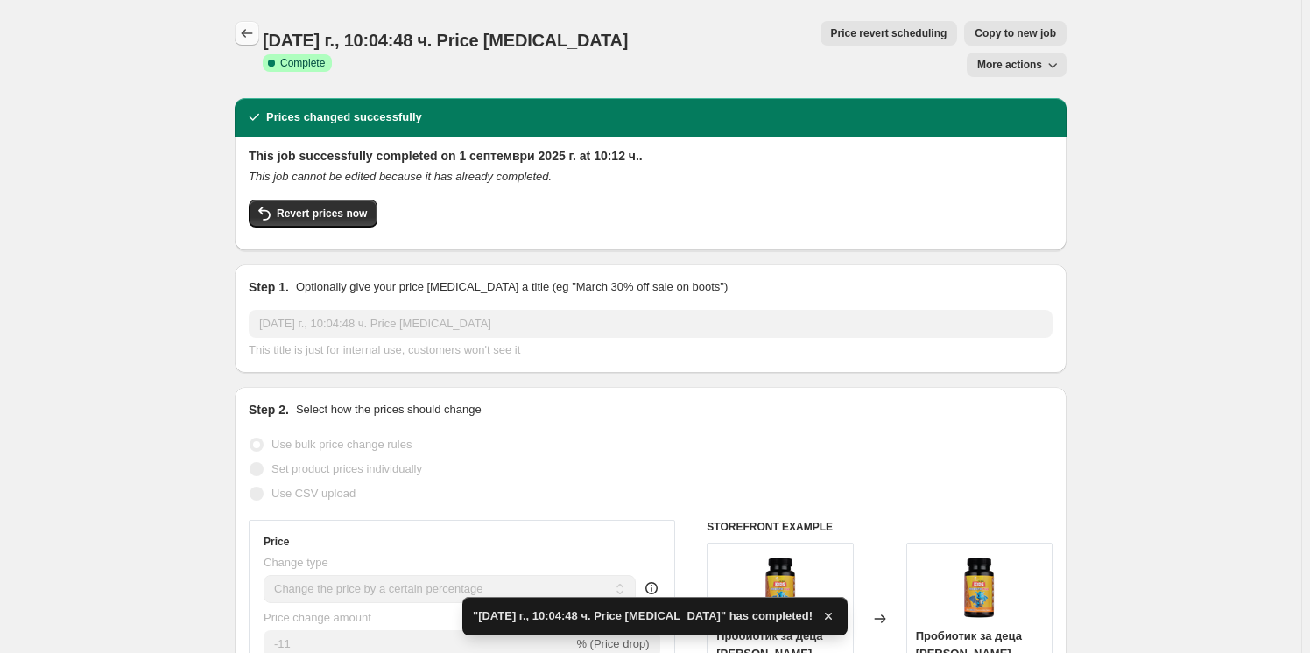
click at [244, 36] on icon "Price change jobs" at bounding box center [247, 34] width 18 height 18
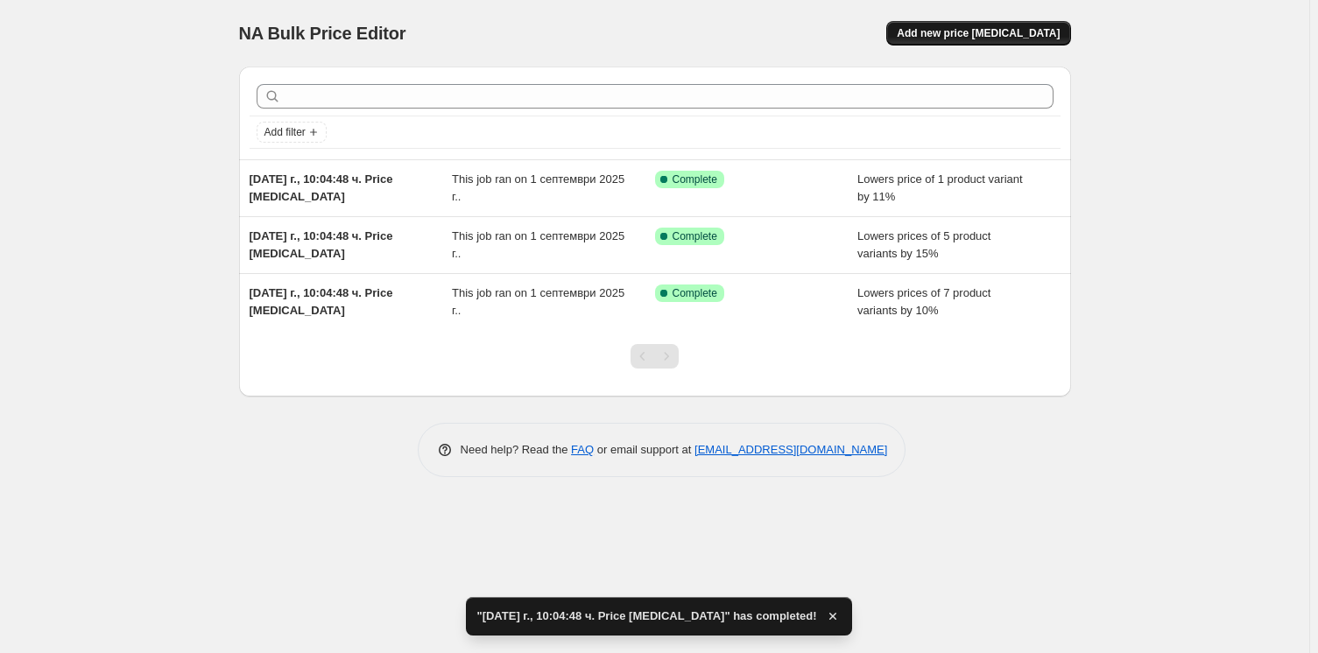
click at [991, 22] on button "Add new price [MEDICAL_DATA]" at bounding box center [978, 33] width 184 height 25
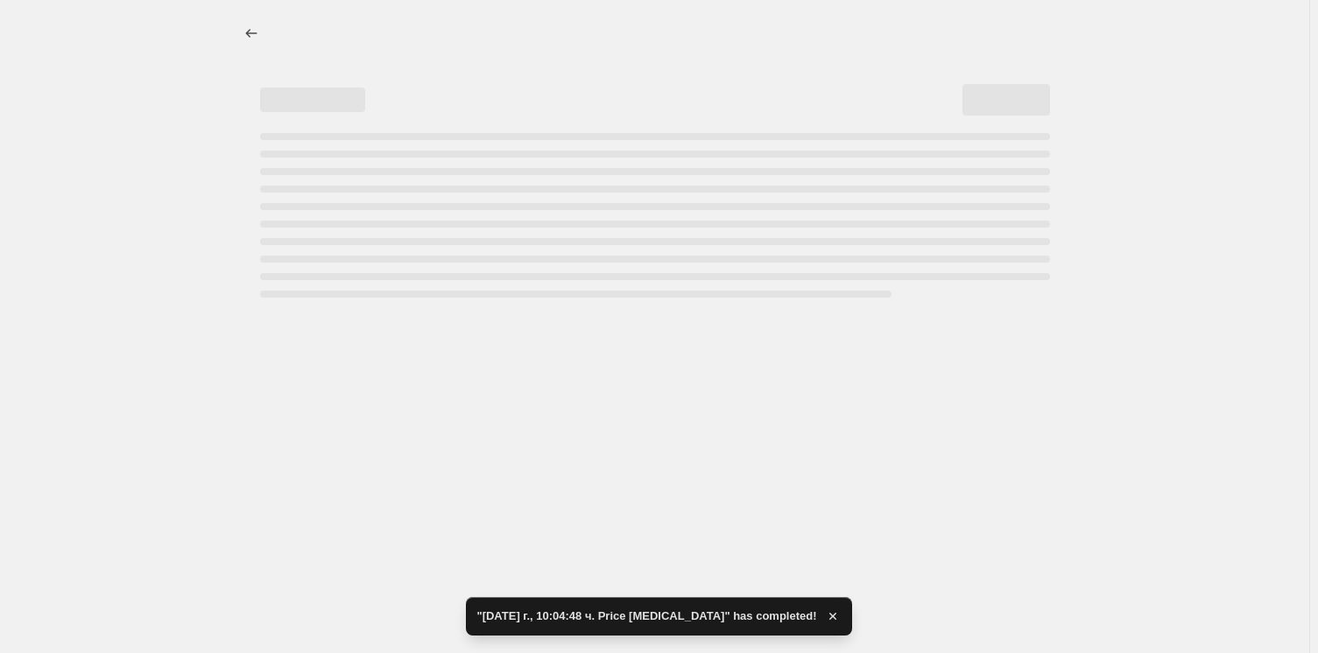
select select "percentage"
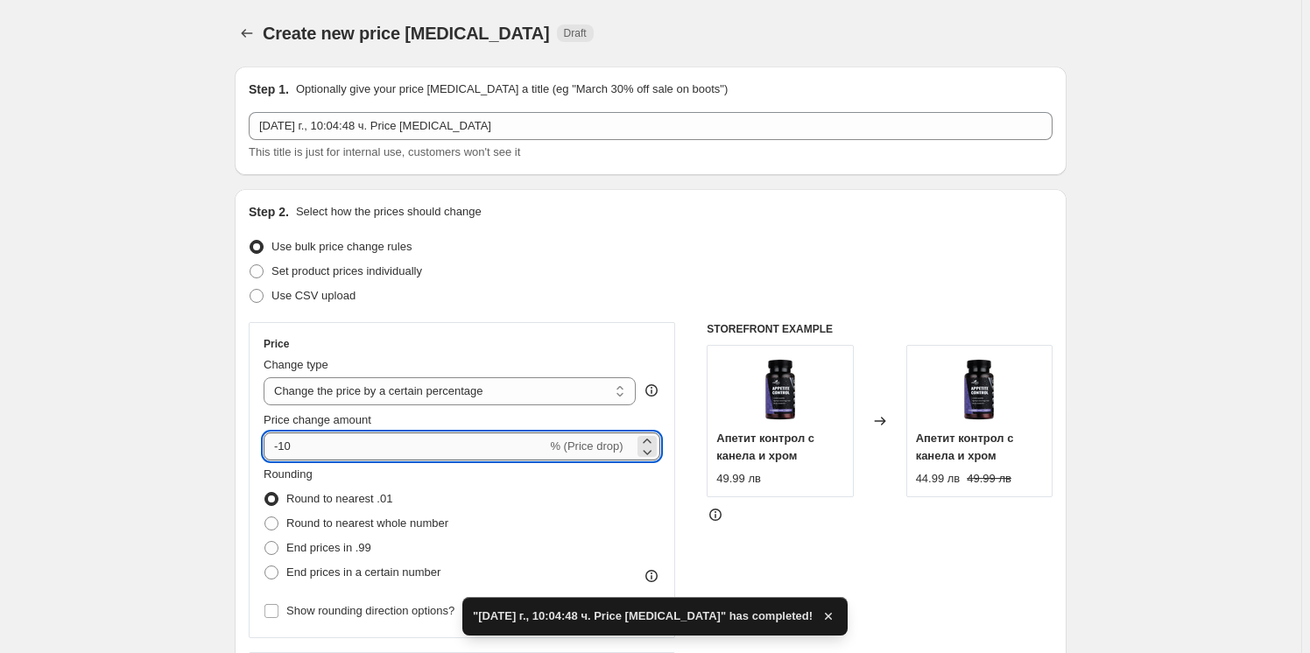
click at [288, 448] on input "-10" at bounding box center [405, 447] width 283 height 28
type input "-20"
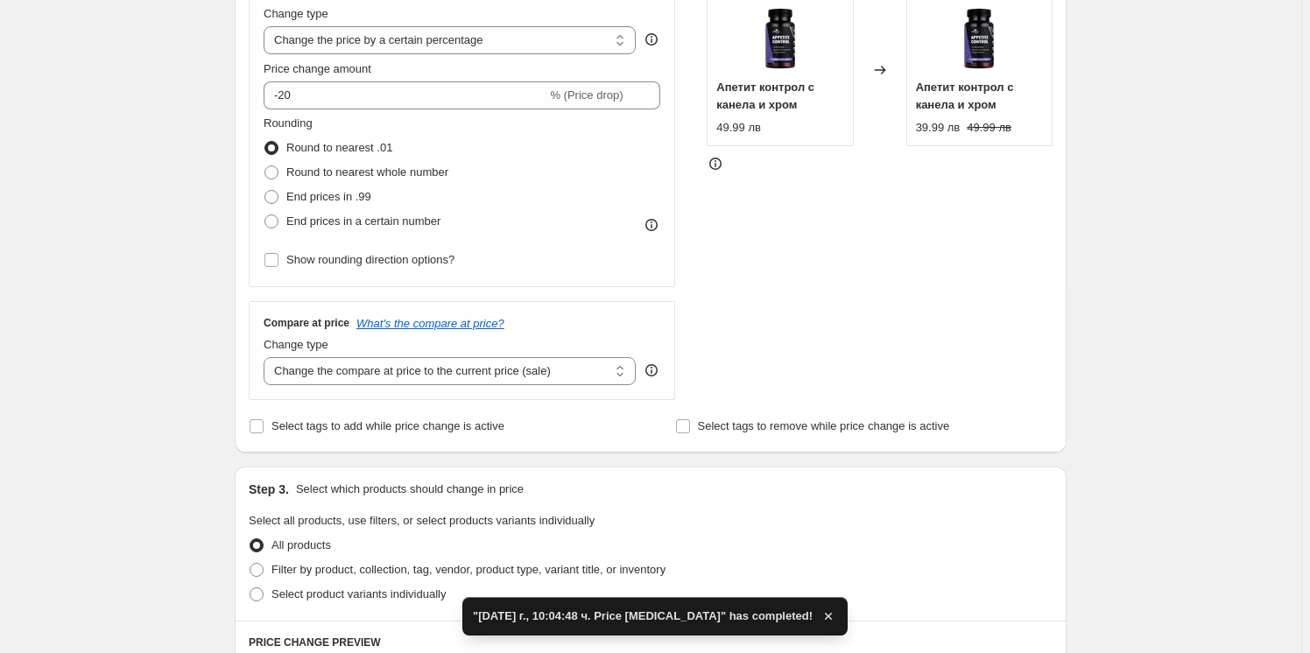
scroll to position [477, 0]
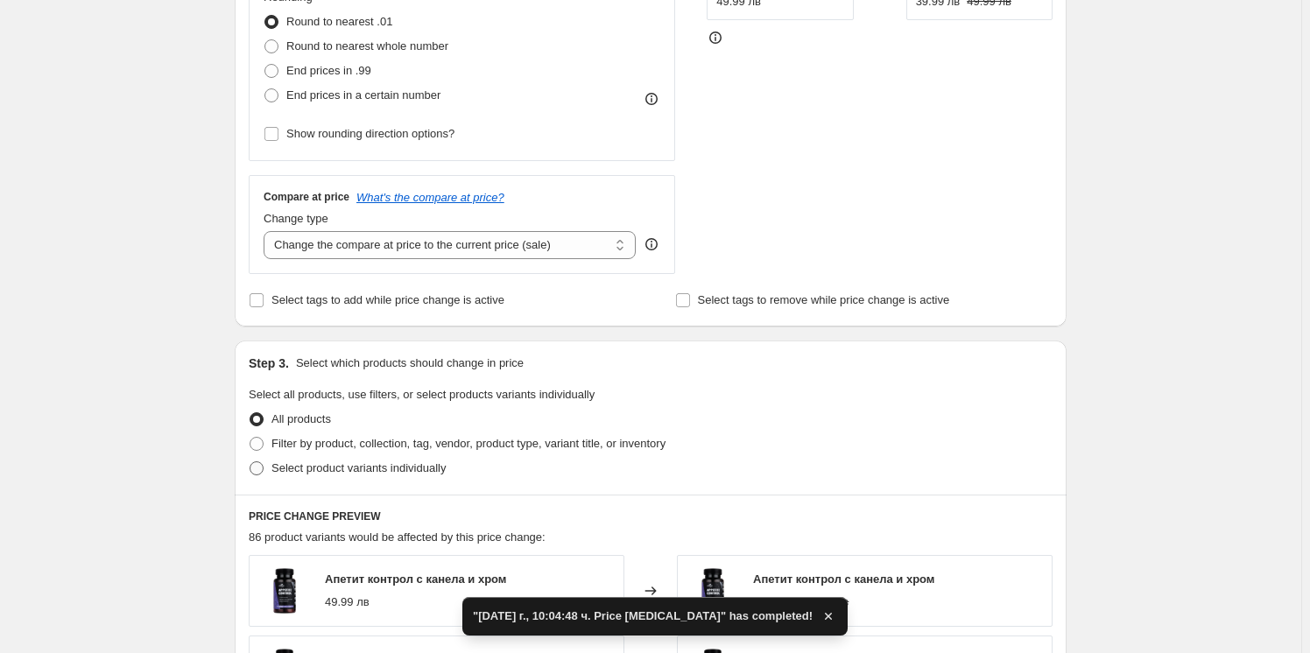
click at [307, 464] on span "Select product variants individually" at bounding box center [359, 468] width 174 height 13
click at [251, 462] on input "Select product variants individually" at bounding box center [250, 462] width 1 height 1
radio input "true"
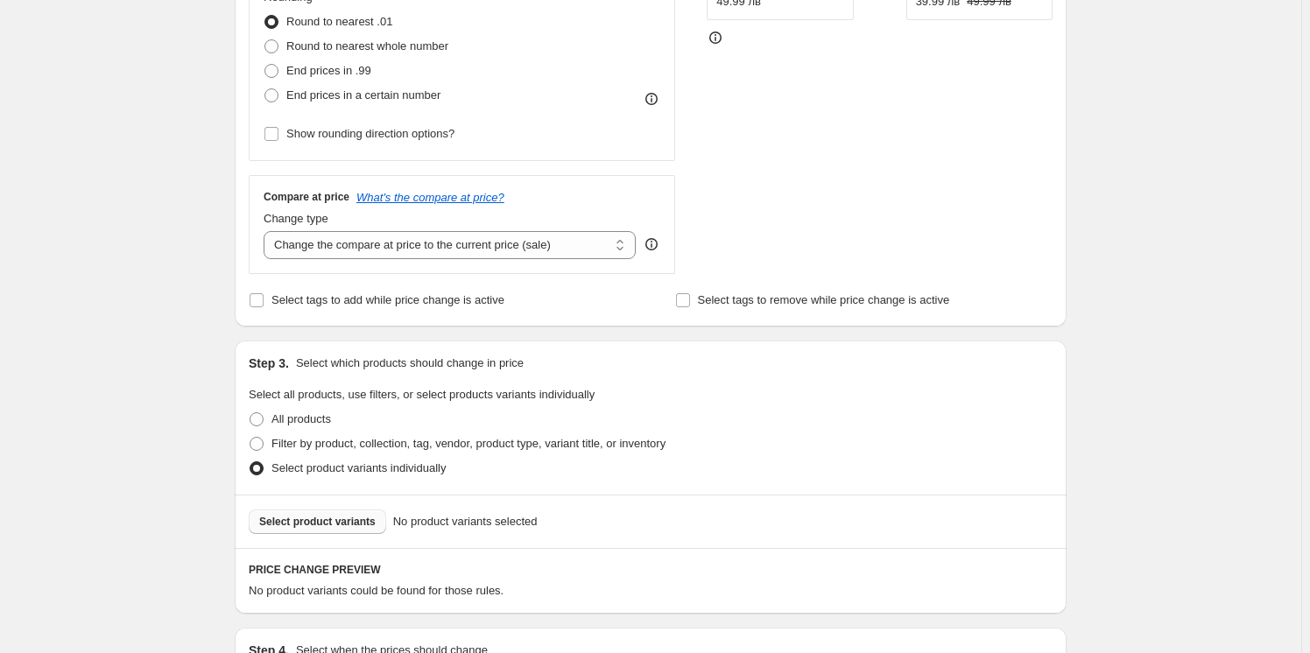
click at [350, 519] on span "Select product variants" at bounding box center [317, 522] width 116 height 14
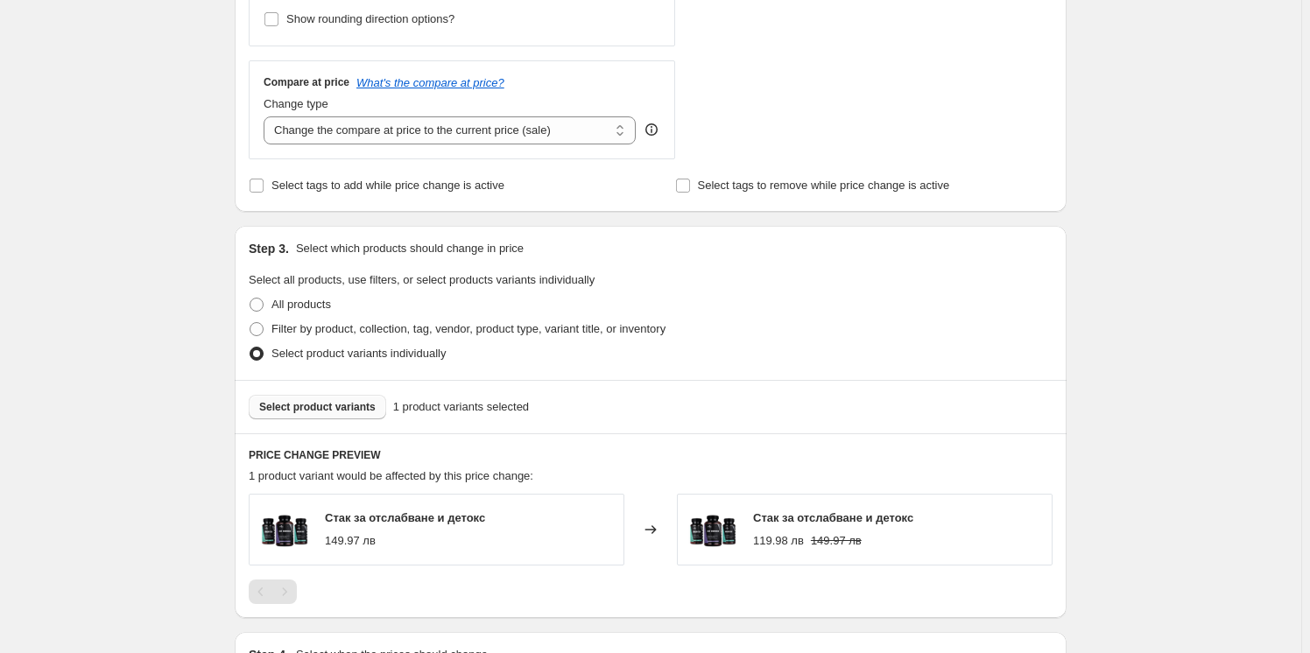
scroll to position [828, 0]
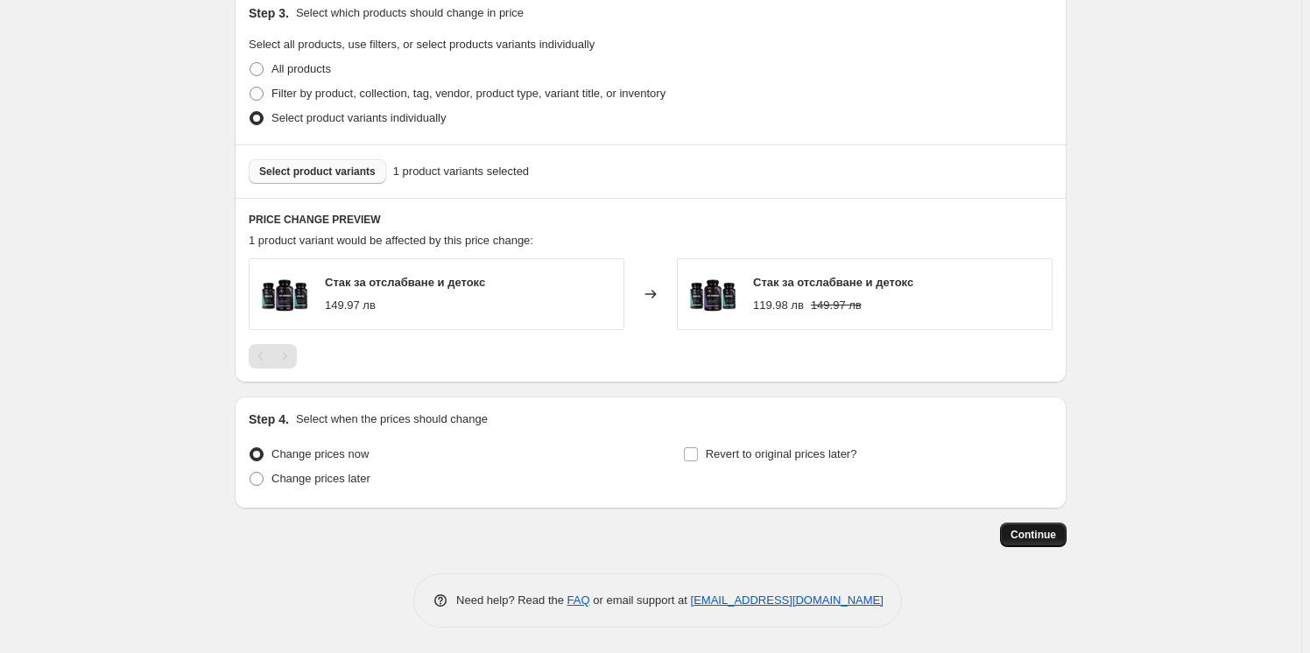
click at [1045, 540] on span "Continue" at bounding box center [1034, 535] width 46 height 14
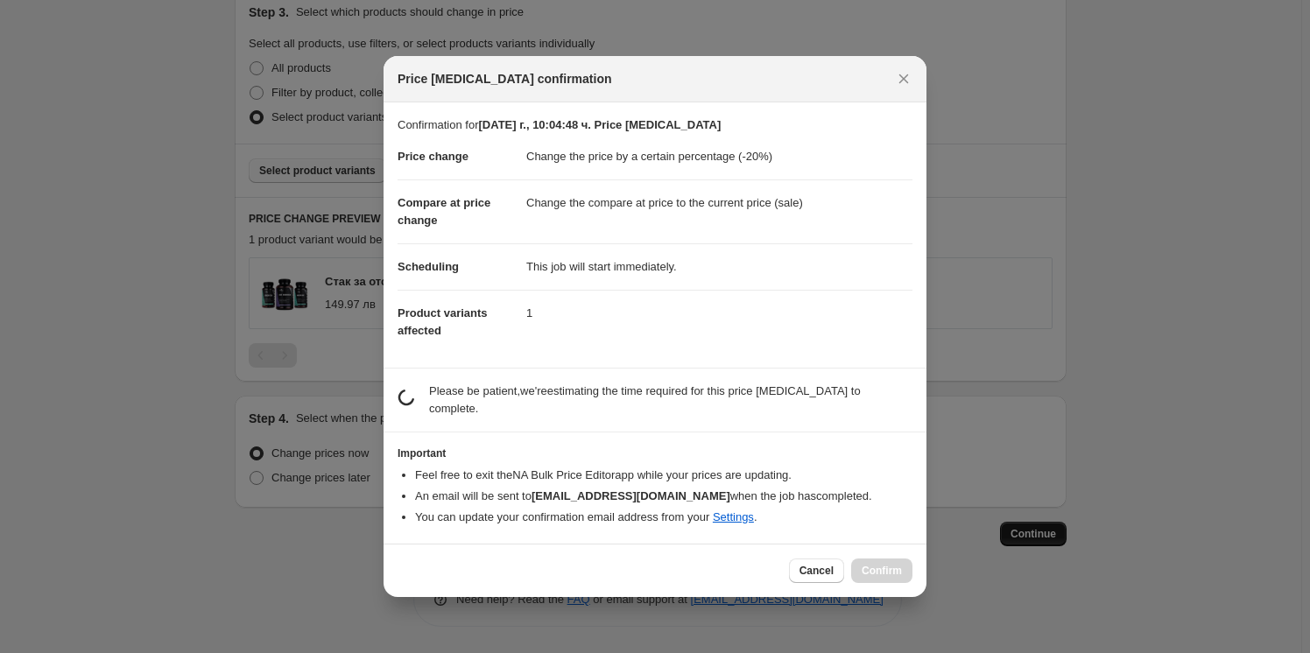
scroll to position [0, 0]
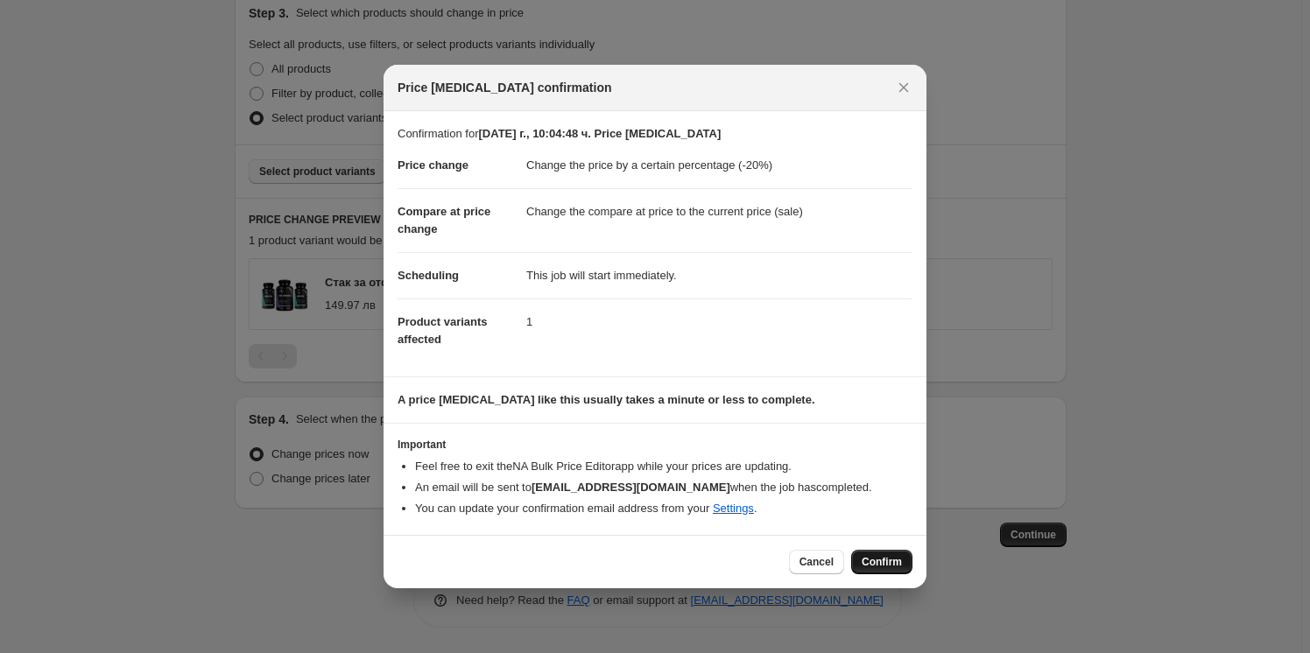
click at [899, 566] on span "Confirm" at bounding box center [882, 562] width 40 height 14
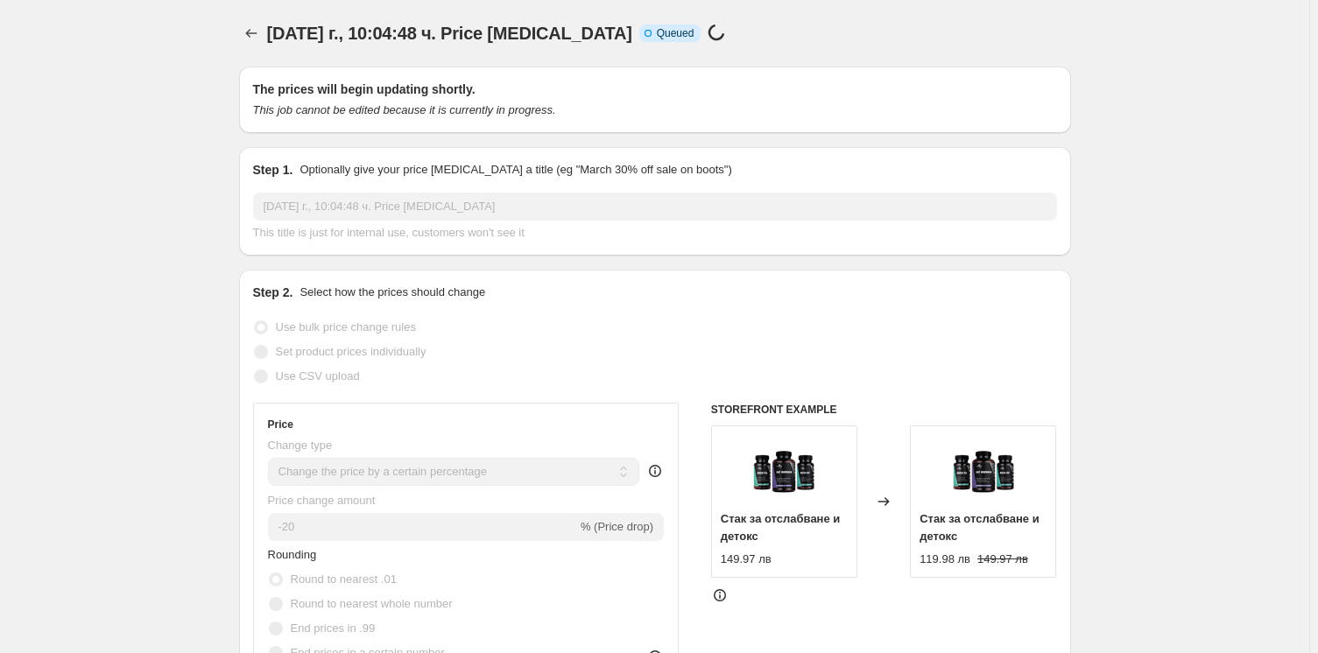
select select "percentage"
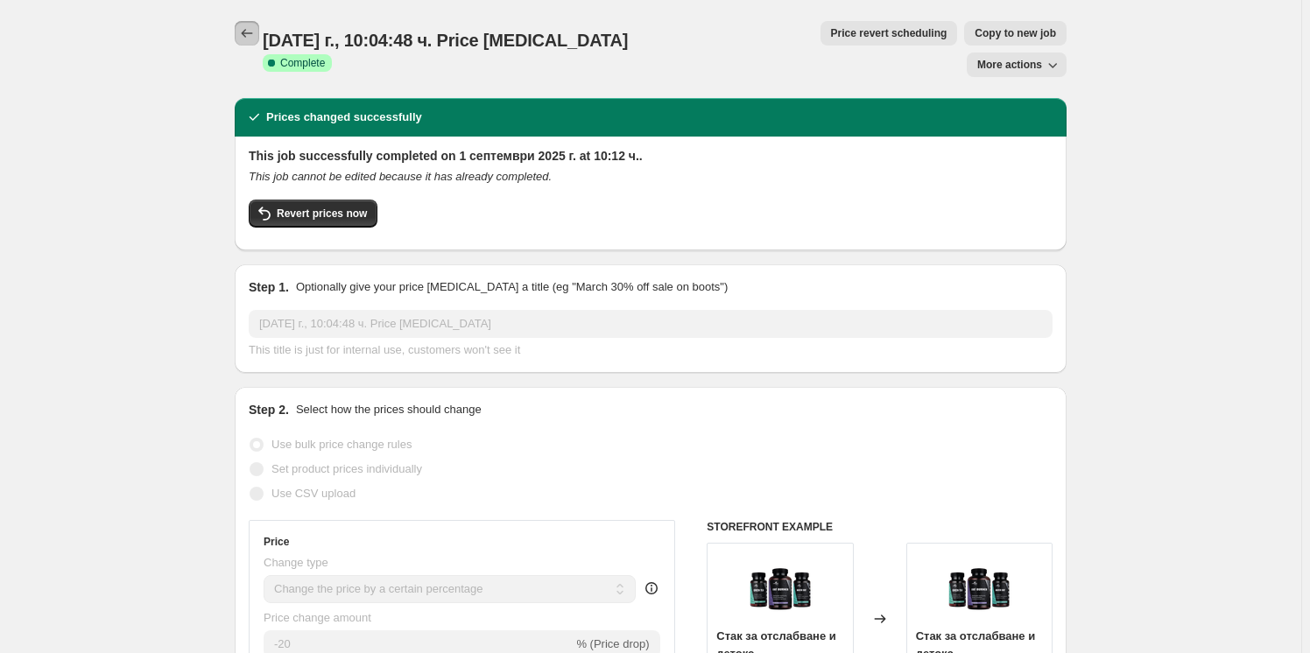
click at [245, 37] on icon "Price change jobs" at bounding box center [247, 34] width 18 height 18
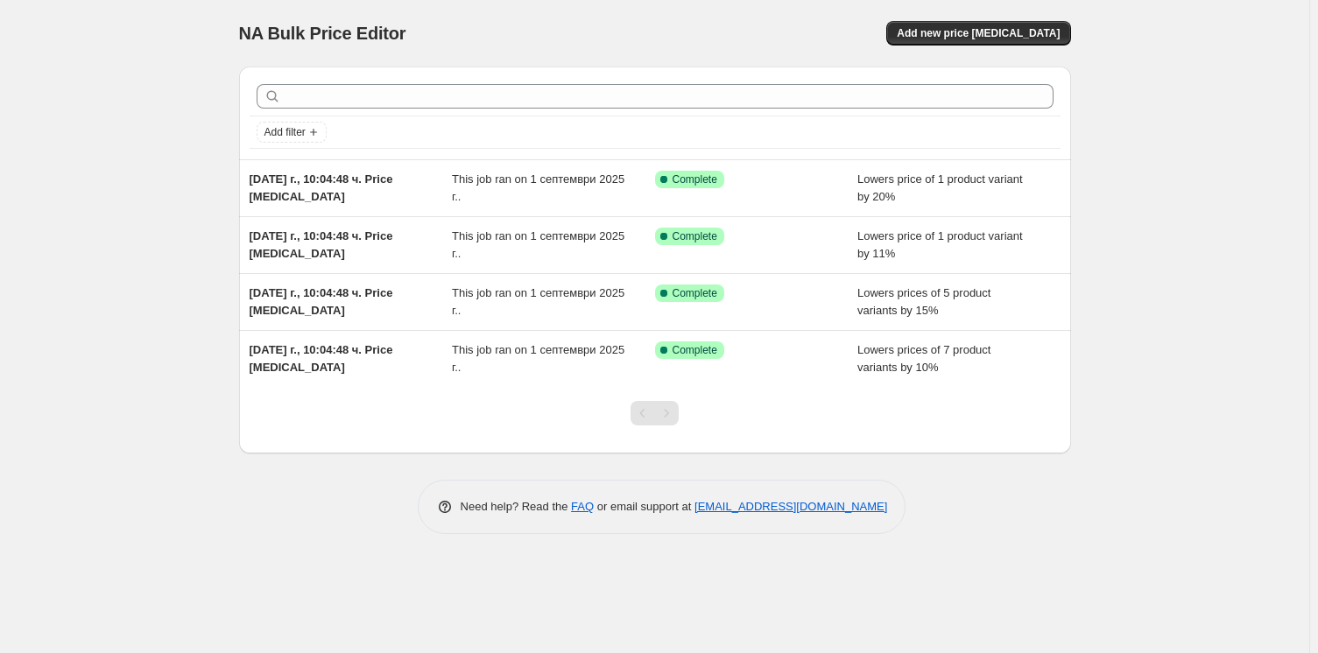
click at [133, 40] on div "NA Bulk Price Editor. This page is ready NA Bulk Price Editor Add new price [ME…" at bounding box center [654, 326] width 1309 height 653
click at [1120, 189] on div "NA Bulk Price Editor. This page is ready NA Bulk Price Editor Add new price [ME…" at bounding box center [654, 326] width 1309 height 653
